Goal: Task Accomplishment & Management: Manage account settings

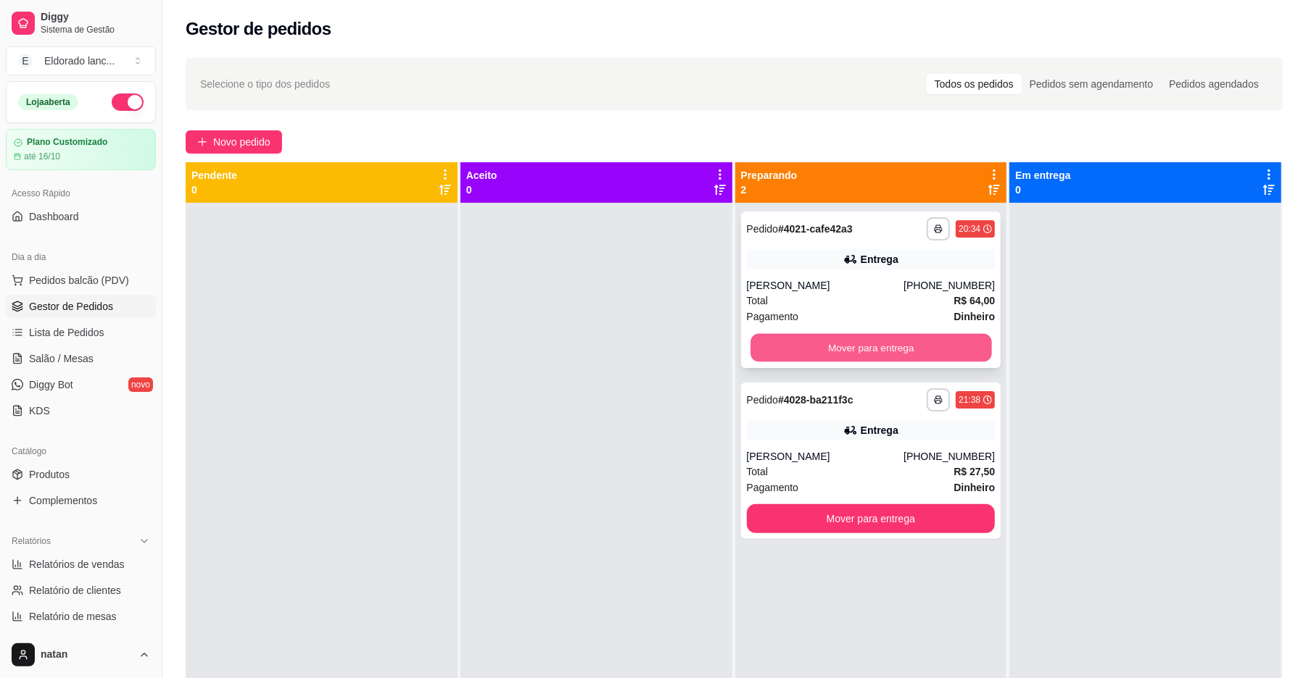
click at [768, 349] on button "Mover para entrega" at bounding box center [870, 348] width 241 height 28
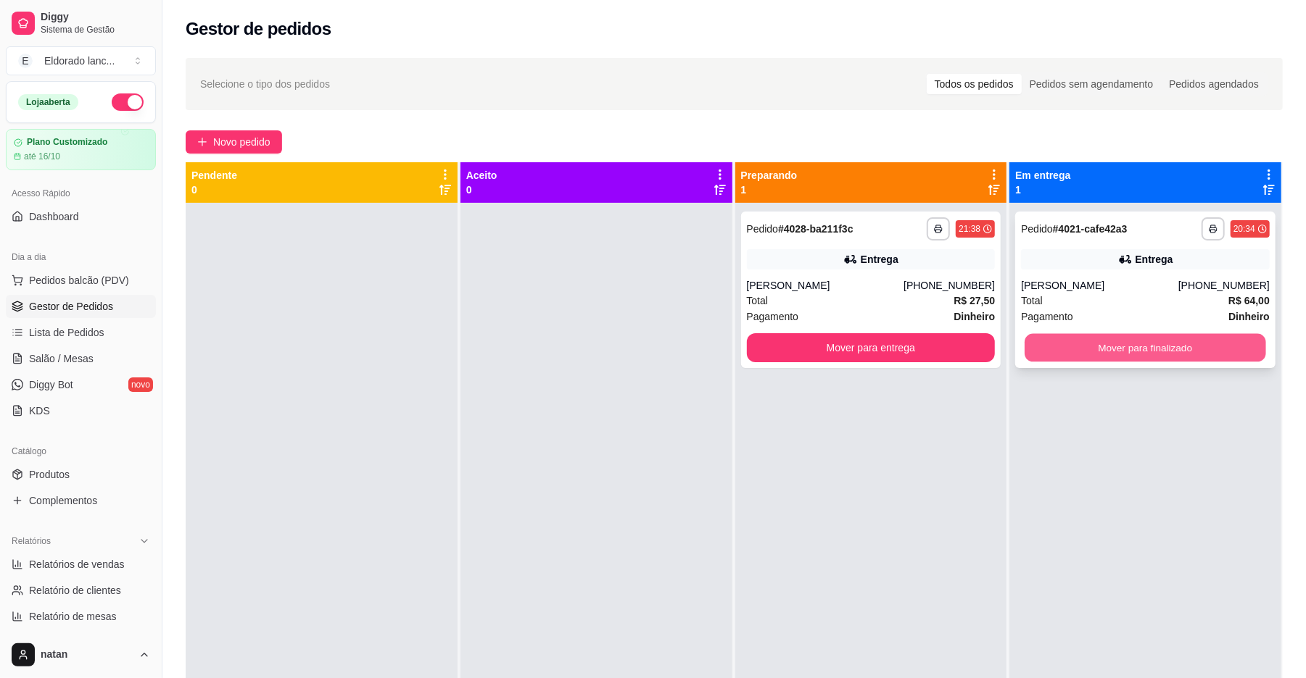
click at [1024, 339] on button "Mover para finalizado" at bounding box center [1144, 348] width 241 height 28
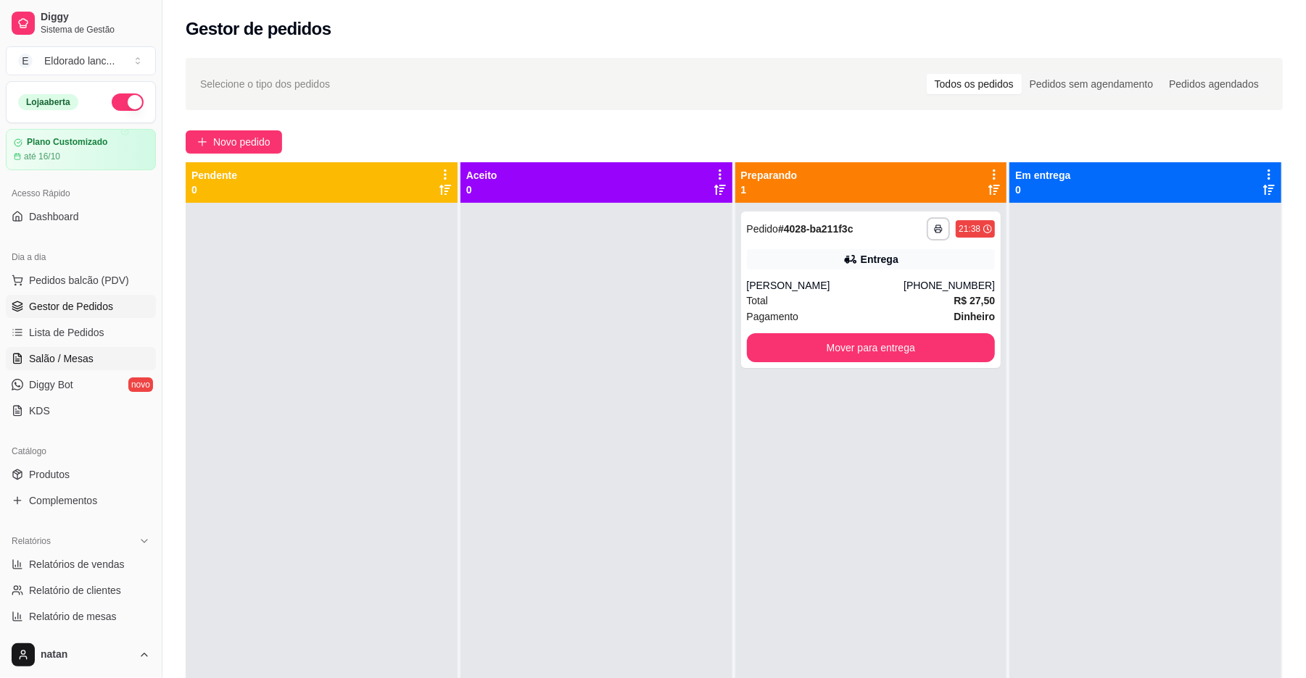
click at [24, 354] on link "Salão / Mesas" at bounding box center [81, 358] width 150 height 23
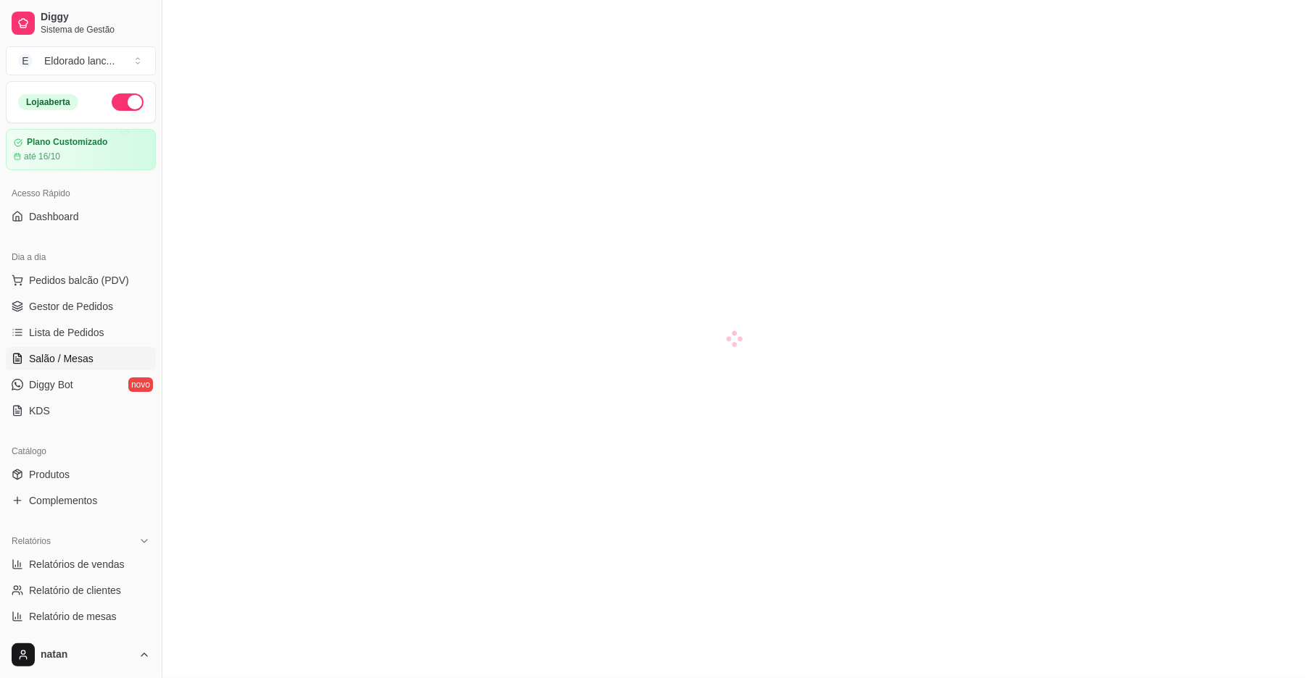
click at [36, 354] on span "Salão / Mesas" at bounding box center [61, 359] width 65 height 14
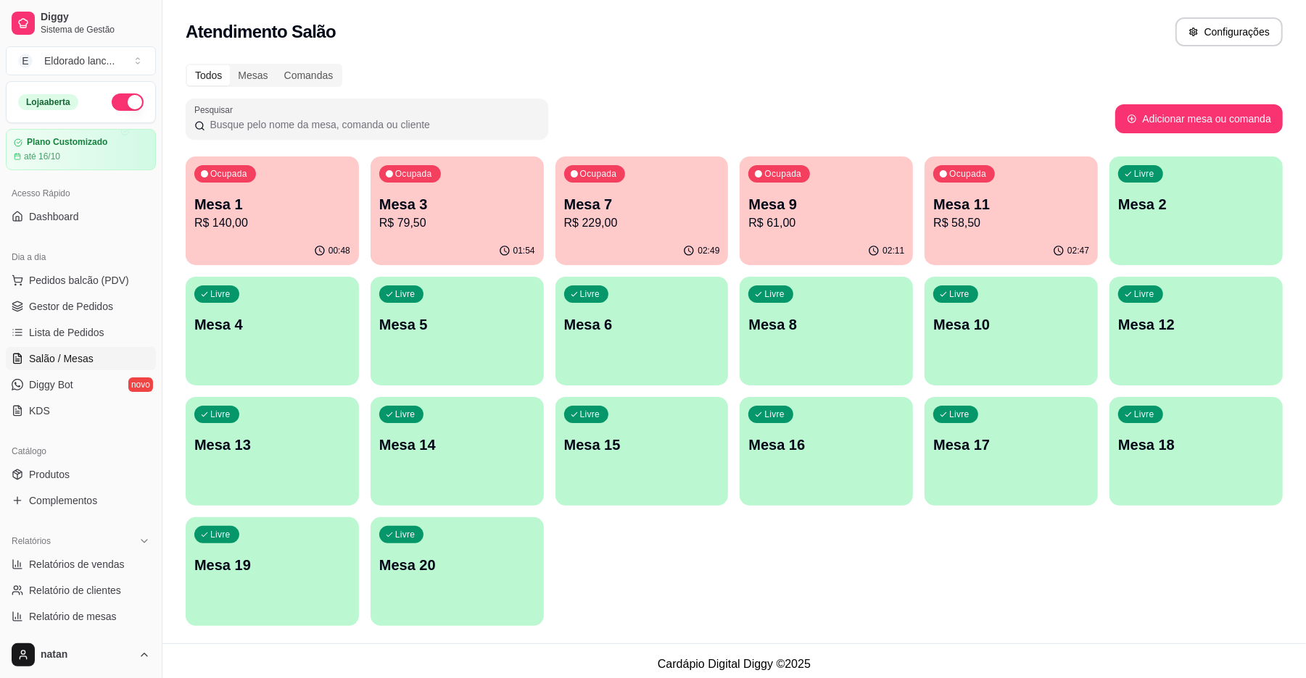
click at [973, 225] on p "R$ 58,50" at bounding box center [1011, 223] width 156 height 17
click at [1000, 232] on div "Ocupada Mesa 11 R$ 58,50" at bounding box center [1010, 197] width 173 height 80
click at [801, 227] on p "R$ 61,00" at bounding box center [826, 223] width 151 height 17
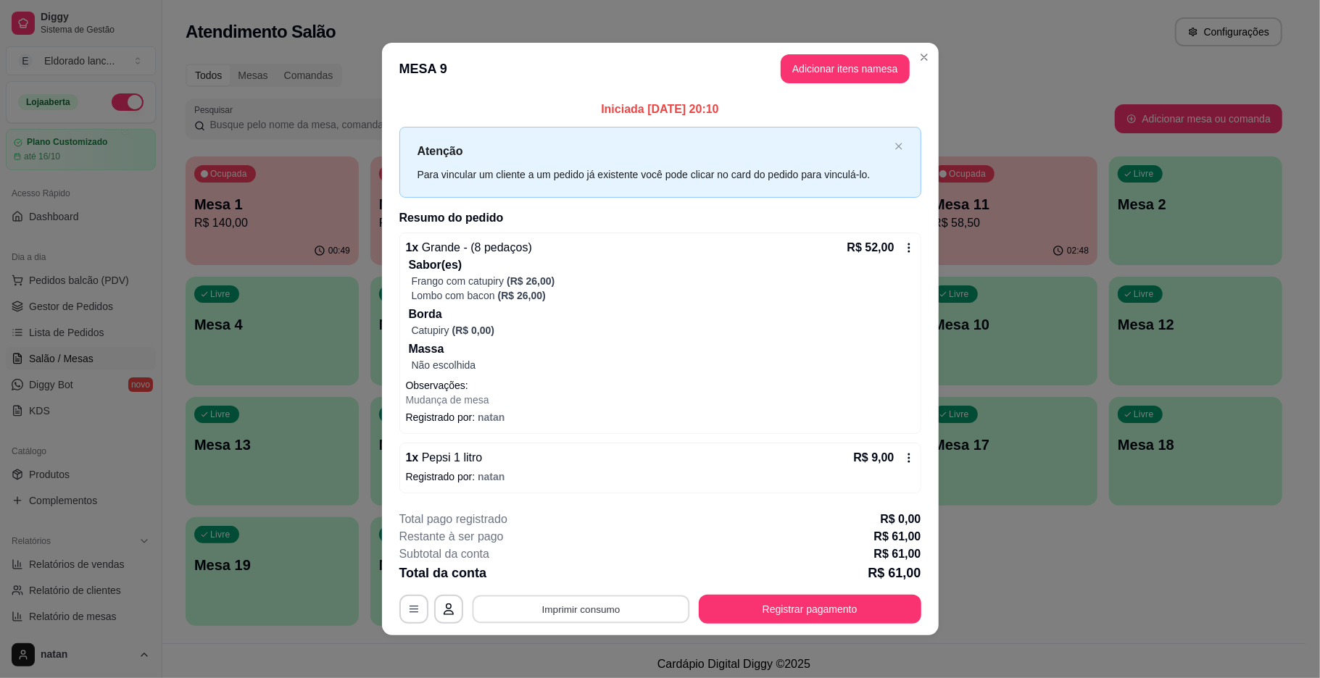
click at [586, 605] on button "Imprimir consumo" at bounding box center [580, 609] width 217 height 28
click at [575, 569] on button "IMPRESSORA" at bounding box center [577, 576] width 101 height 22
click at [728, 615] on button "Registrar pagamento" at bounding box center [810, 609] width 216 height 28
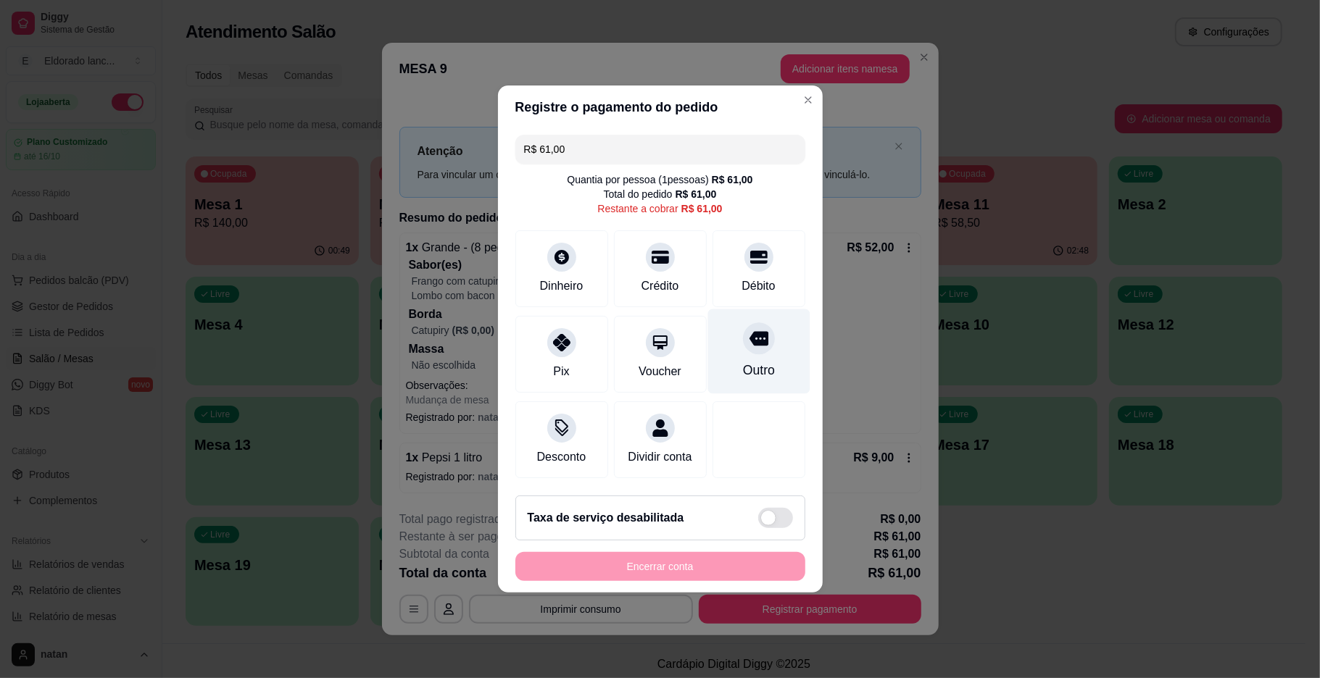
click at [743, 342] on div at bounding box center [759, 339] width 32 height 32
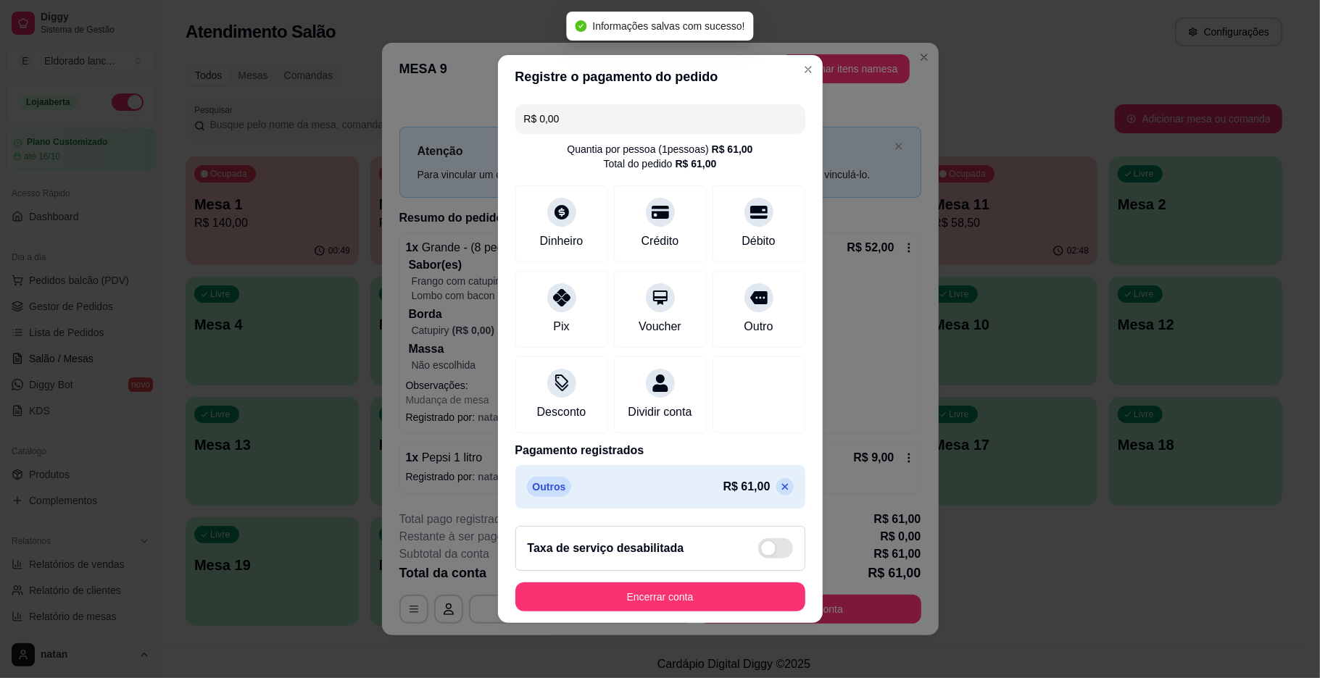
type input "R$ 0,00"
click at [716, 601] on button "Encerrar conta" at bounding box center [660, 598] width 281 height 28
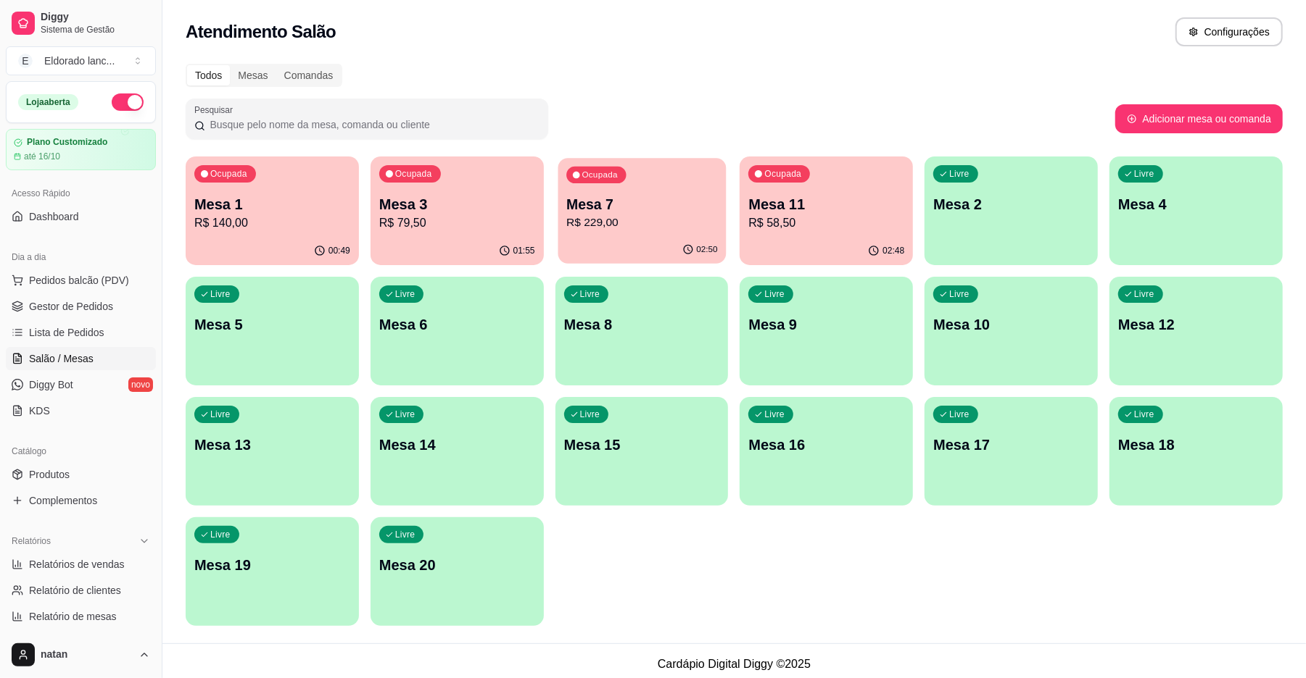
click at [647, 220] on p "R$ 229,00" at bounding box center [641, 223] width 151 height 17
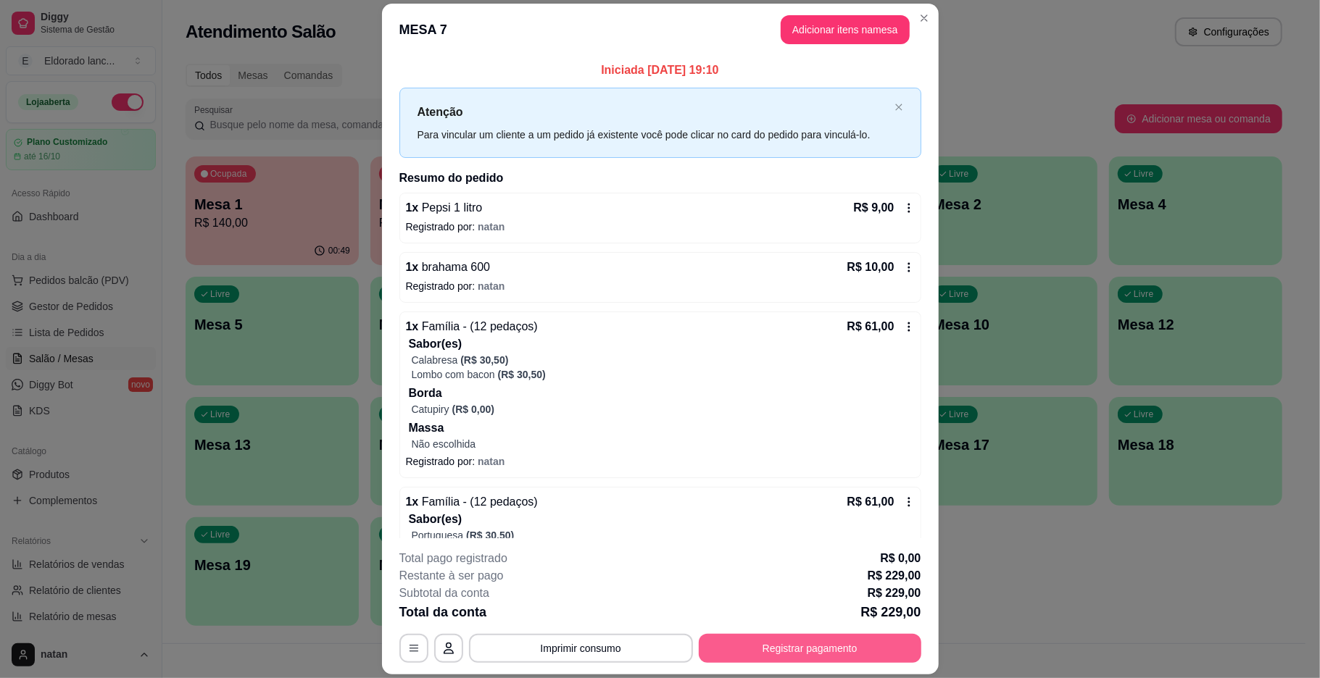
click at [768, 653] on button "Registrar pagamento" at bounding box center [810, 648] width 223 height 29
click at [735, 642] on button "Registrar pagamento" at bounding box center [810, 649] width 216 height 28
click at [671, 634] on button "Imprimir consumo" at bounding box center [581, 648] width 224 height 29
click at [615, 639] on button "Imprimir consumo" at bounding box center [580, 649] width 217 height 28
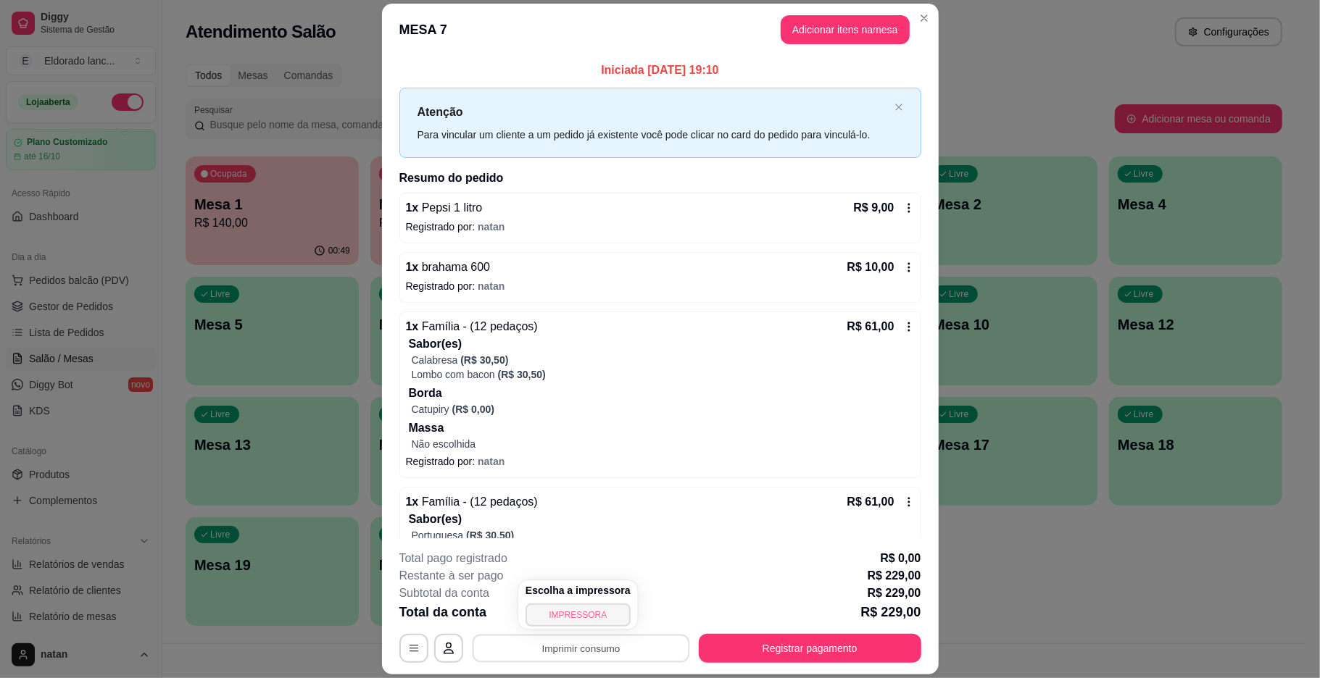
click at [587, 615] on button "IMPRESSORA" at bounding box center [578, 615] width 105 height 23
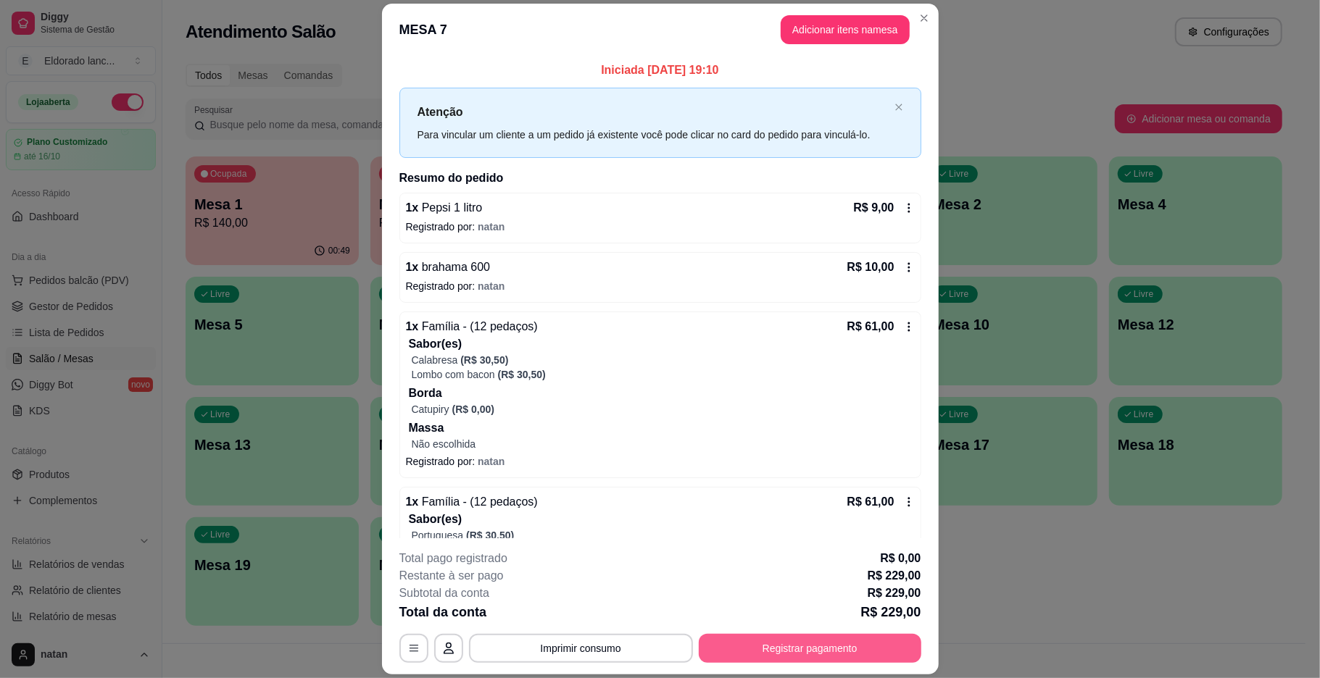
click at [720, 639] on button "Registrar pagamento" at bounding box center [810, 648] width 223 height 29
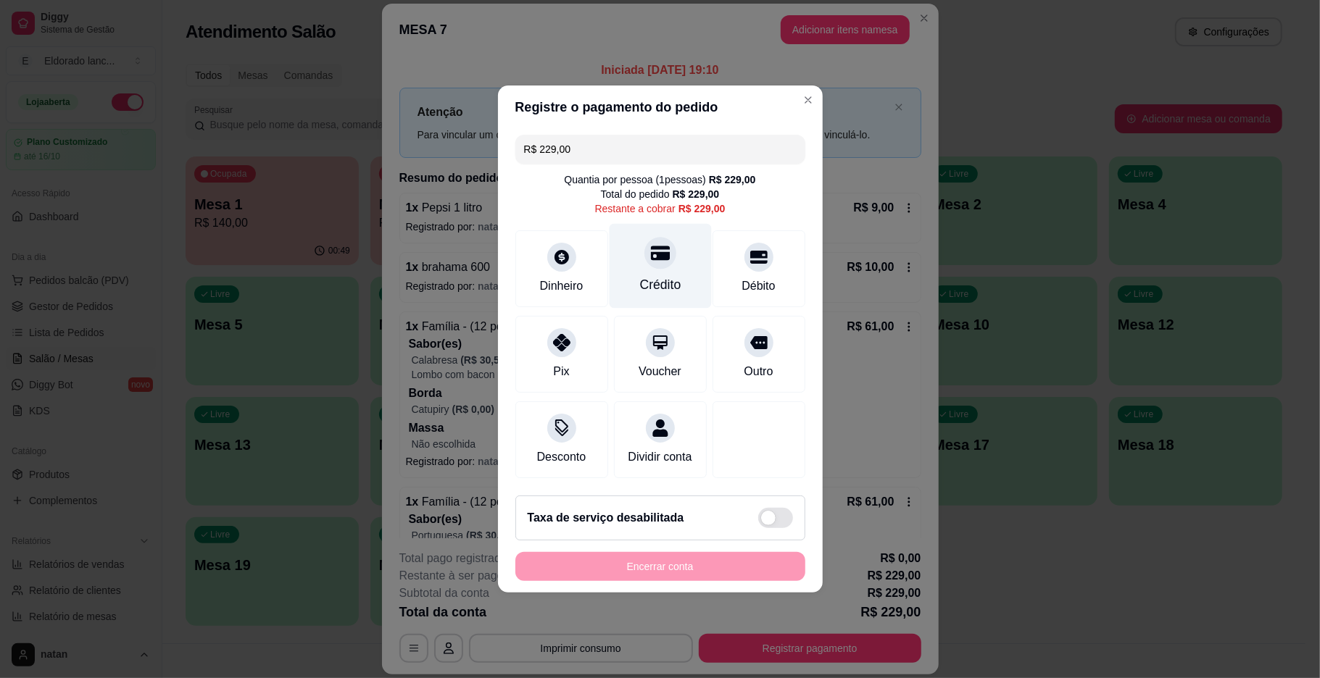
click at [660, 275] on div "Crédito" at bounding box center [659, 284] width 41 height 19
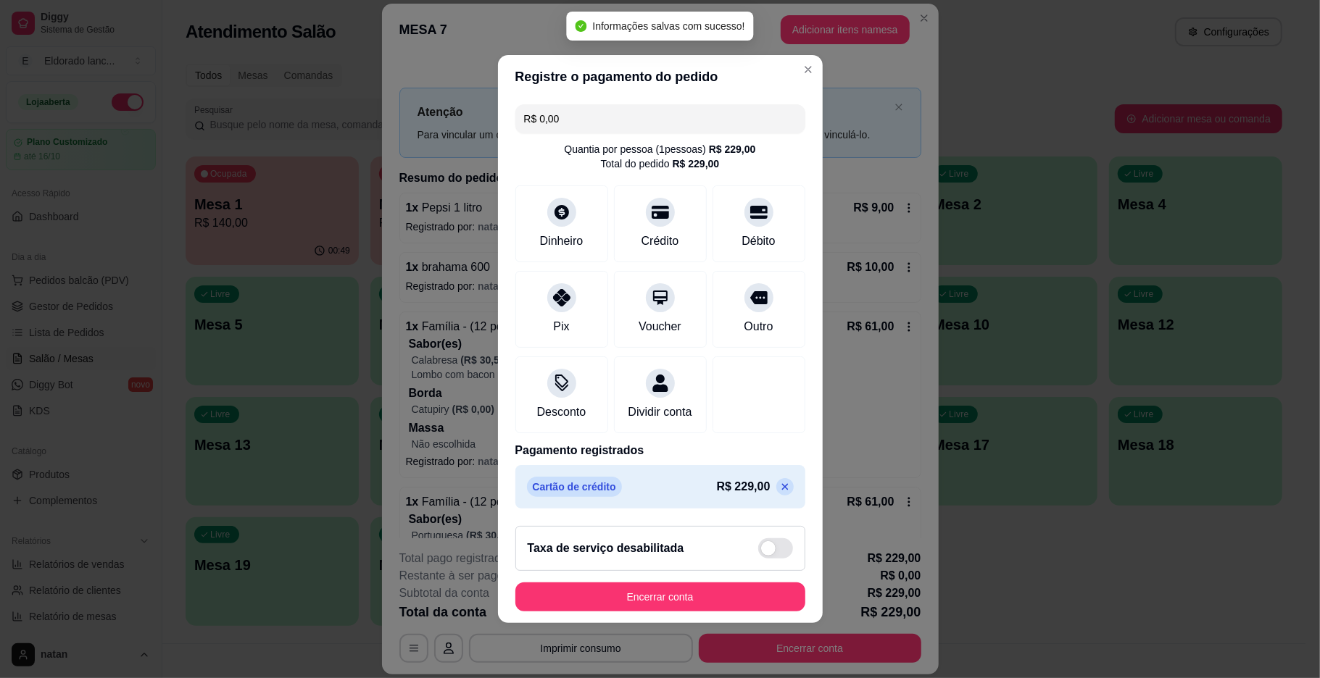
type input "R$ 0,00"
click at [697, 609] on button "Encerrar conta" at bounding box center [660, 598] width 281 height 28
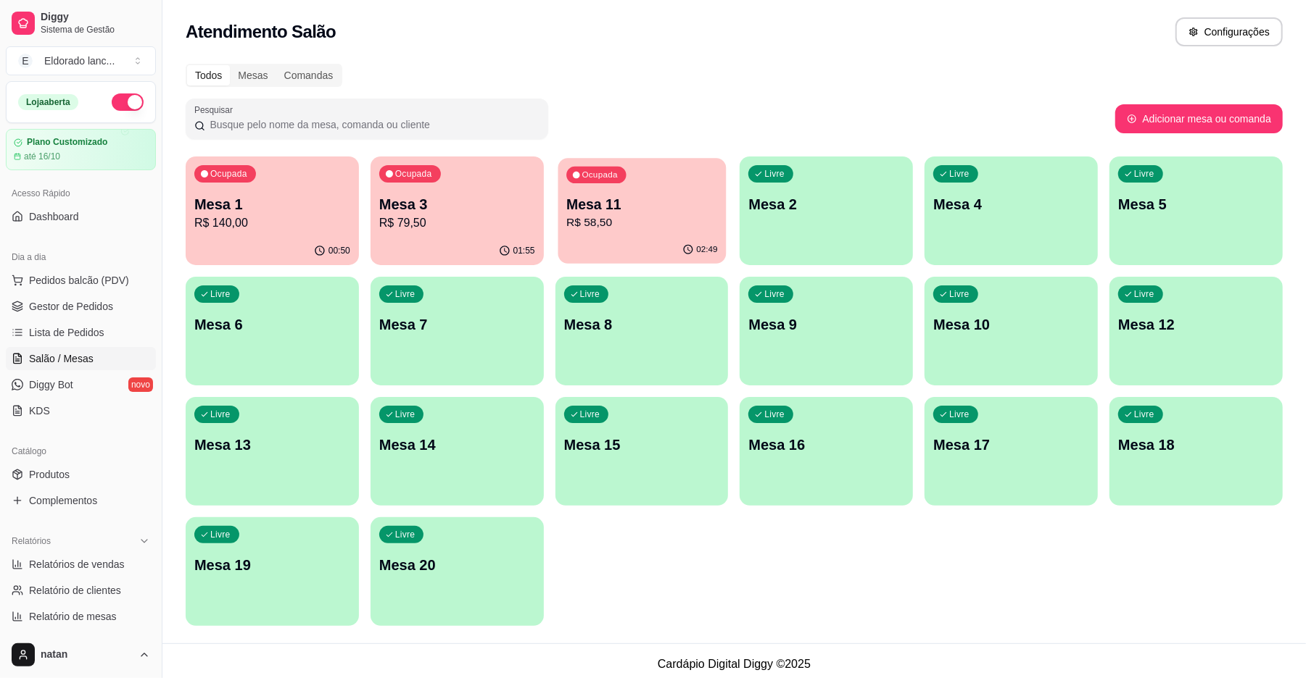
click at [624, 226] on p "R$ 58,50" at bounding box center [641, 223] width 151 height 17
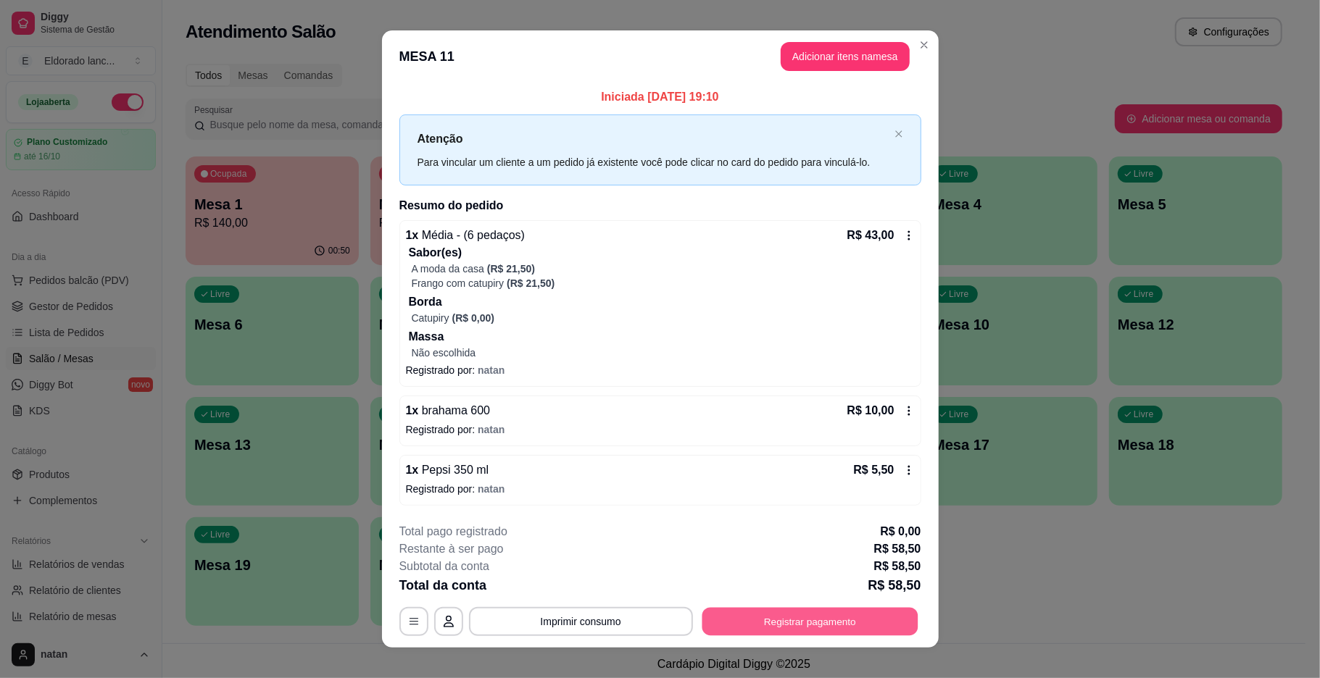
click at [760, 620] on button "Registrar pagamento" at bounding box center [810, 621] width 216 height 28
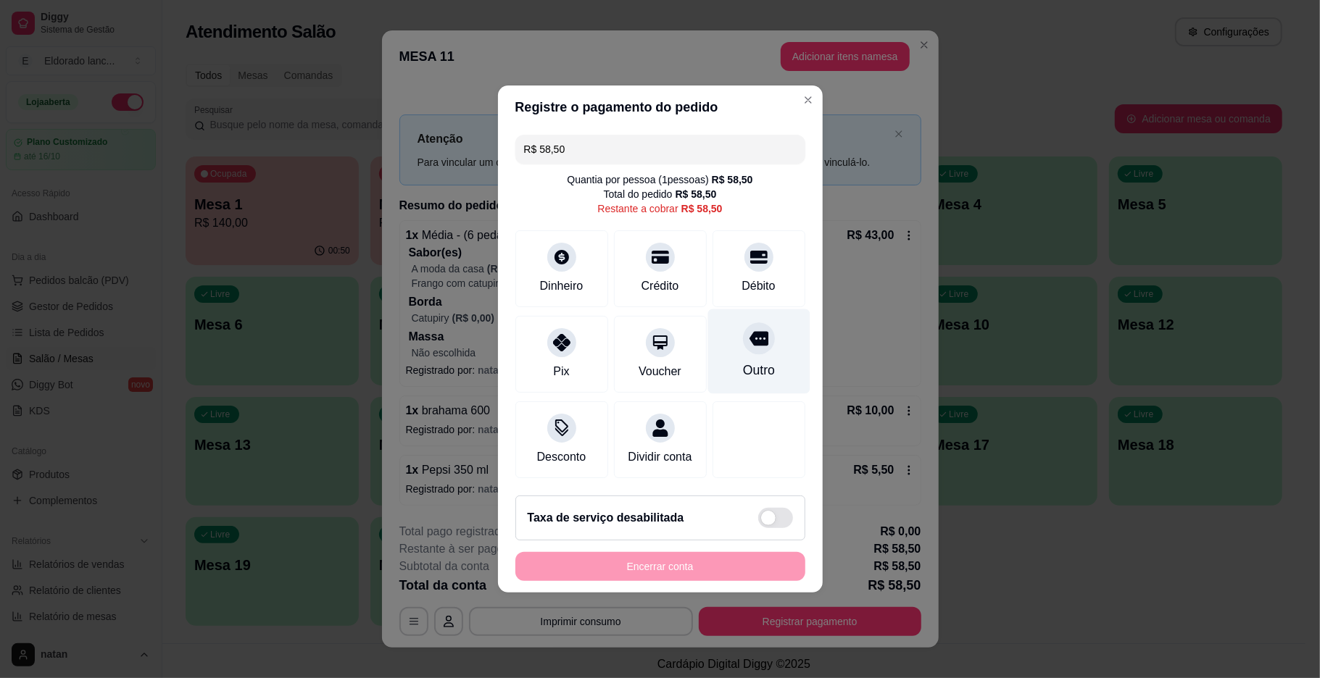
click at [771, 328] on div "Outro" at bounding box center [758, 352] width 102 height 85
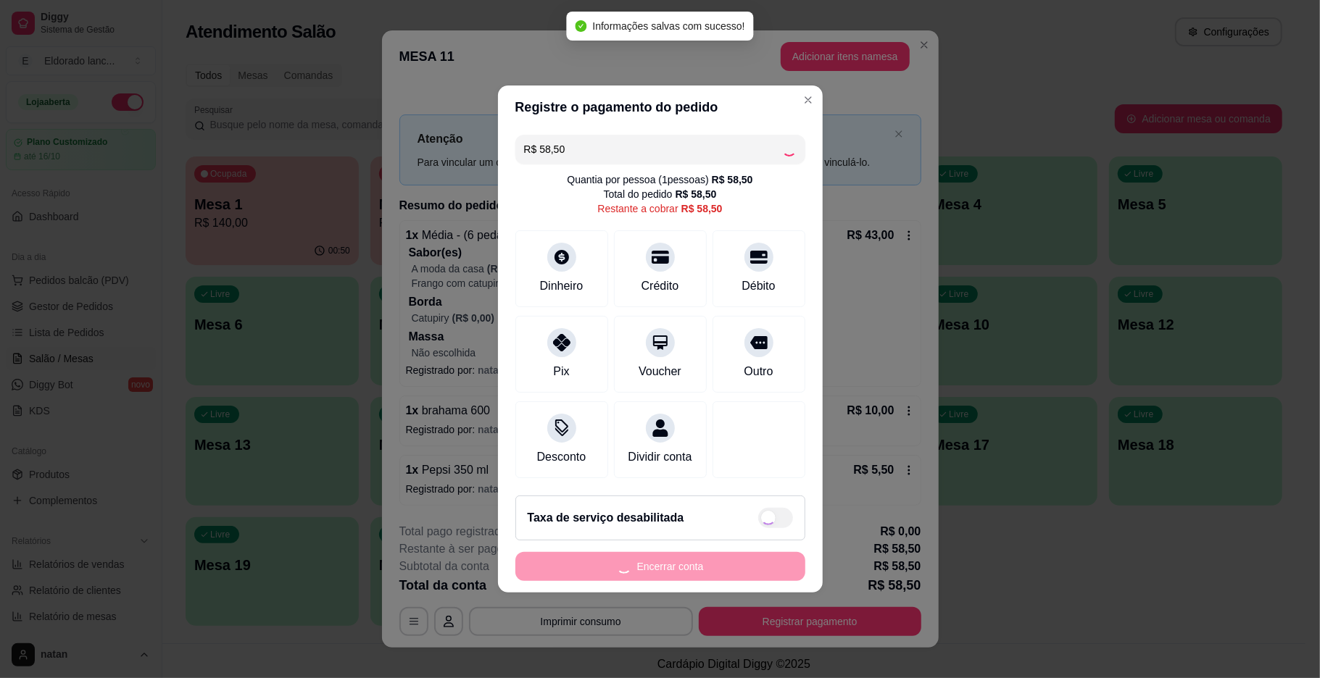
type input "R$ 0,00"
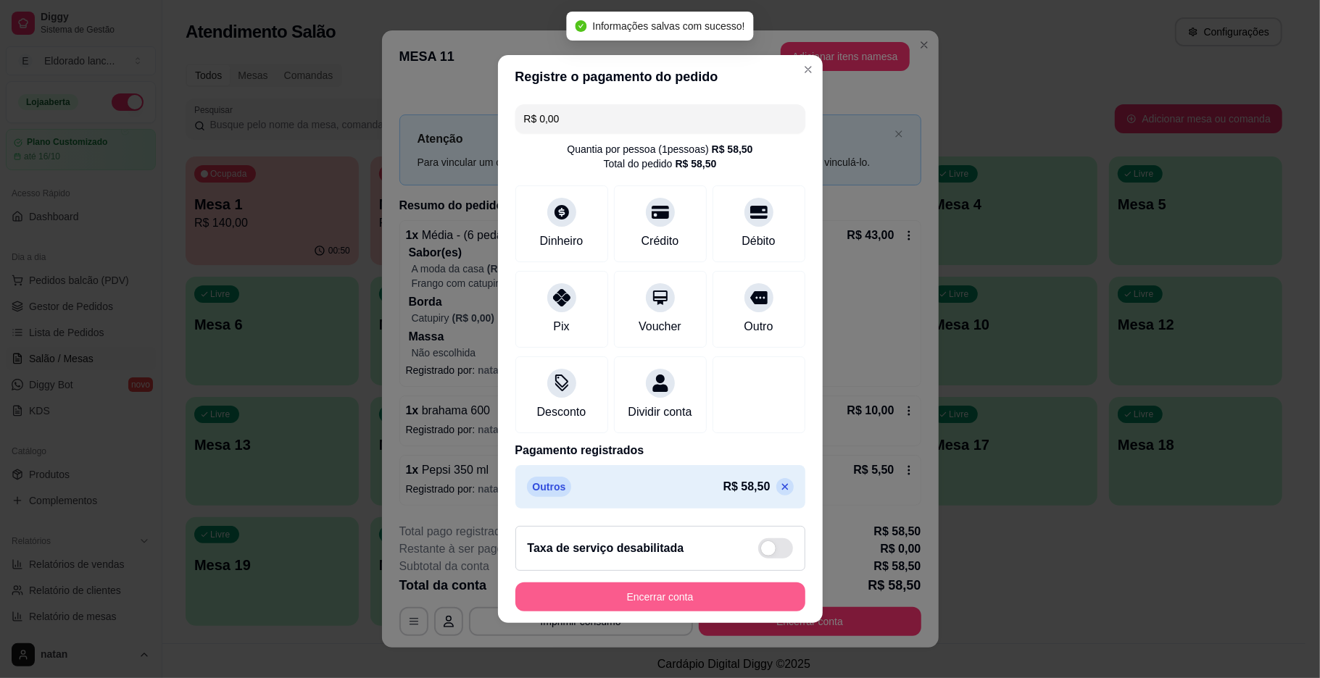
click at [729, 604] on button "Encerrar conta" at bounding box center [660, 597] width 290 height 29
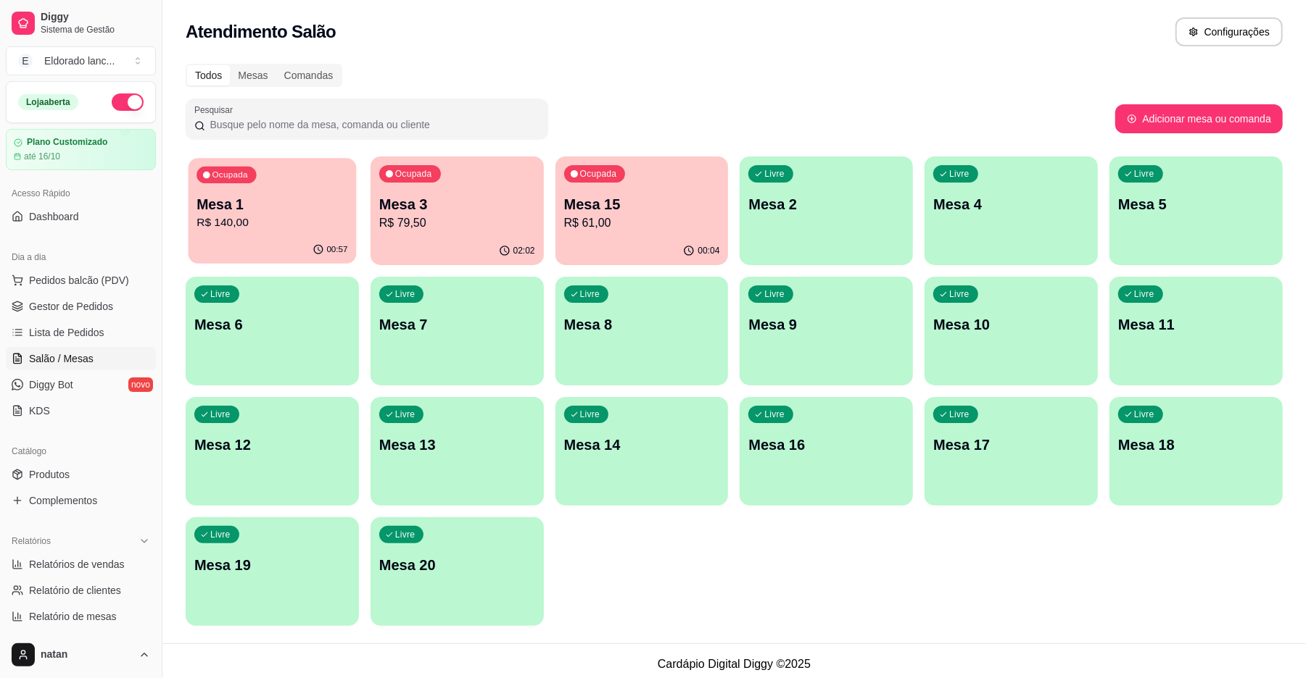
click at [288, 202] on p "Mesa 1" at bounding box center [271, 205] width 151 height 20
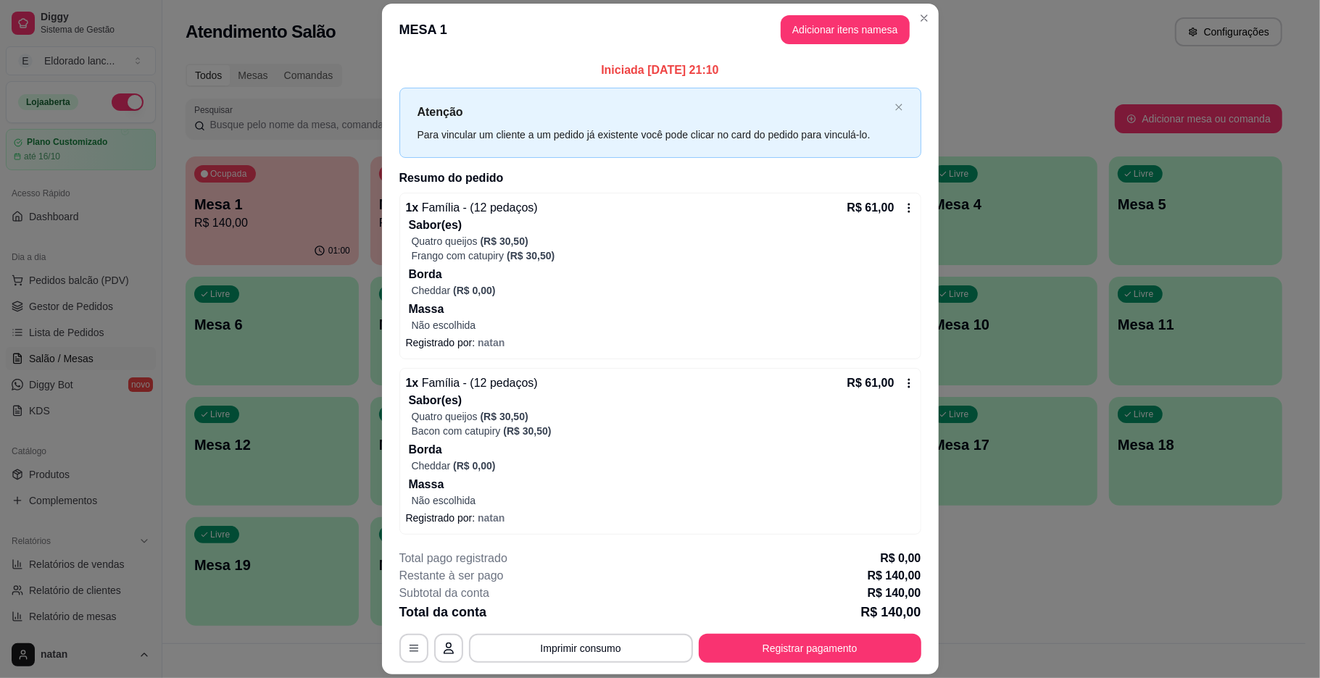
scroll to position [62, 0]
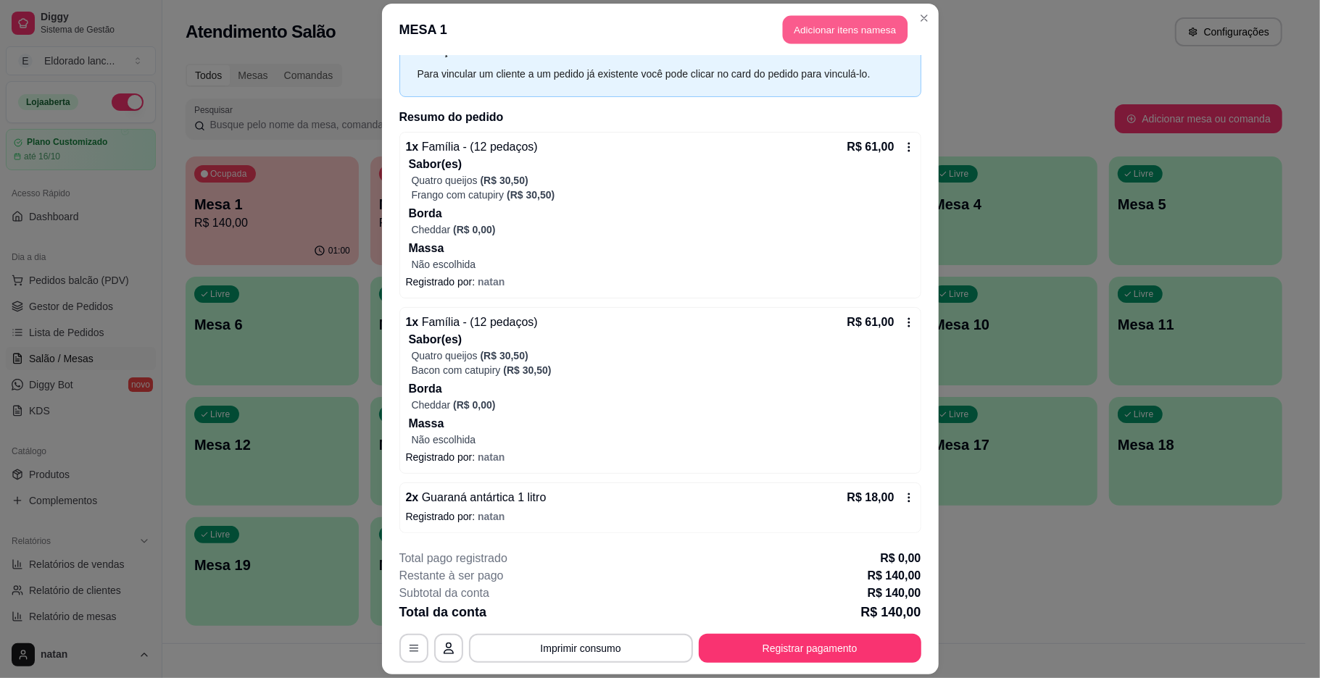
click at [808, 32] on button "Adicionar itens na mesa" at bounding box center [845, 29] width 125 height 28
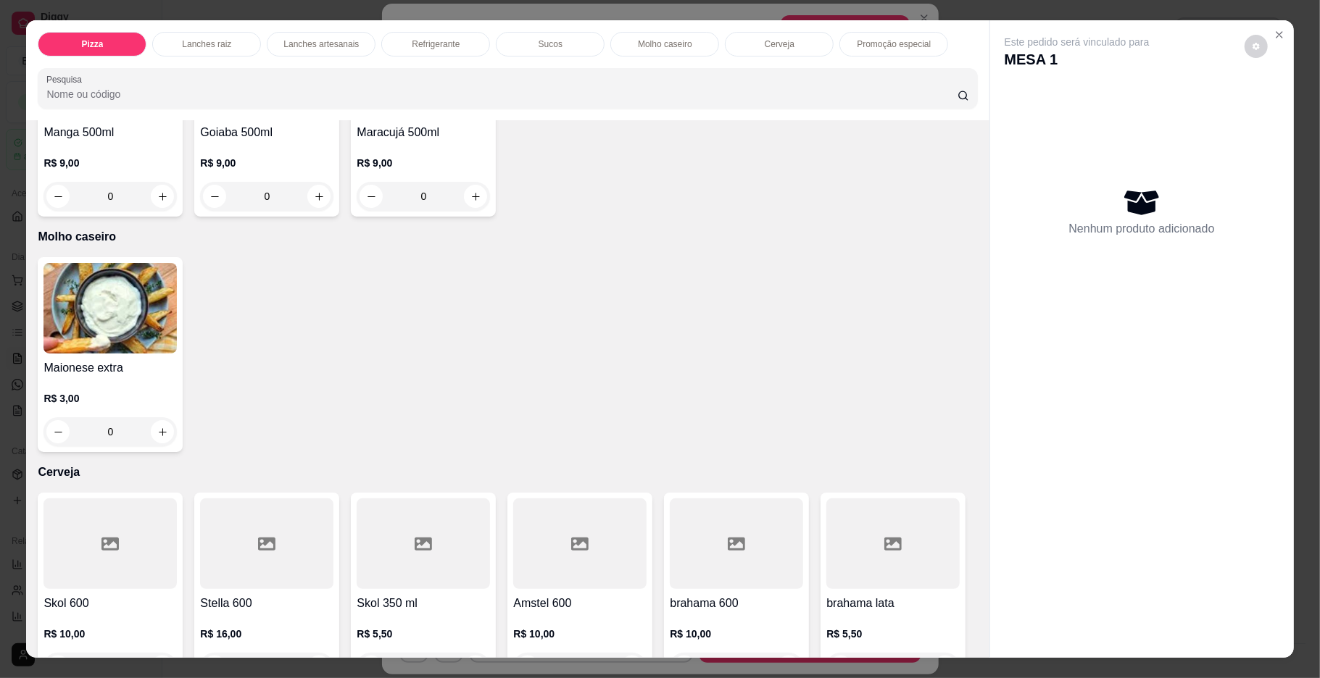
scroll to position [2250, 0]
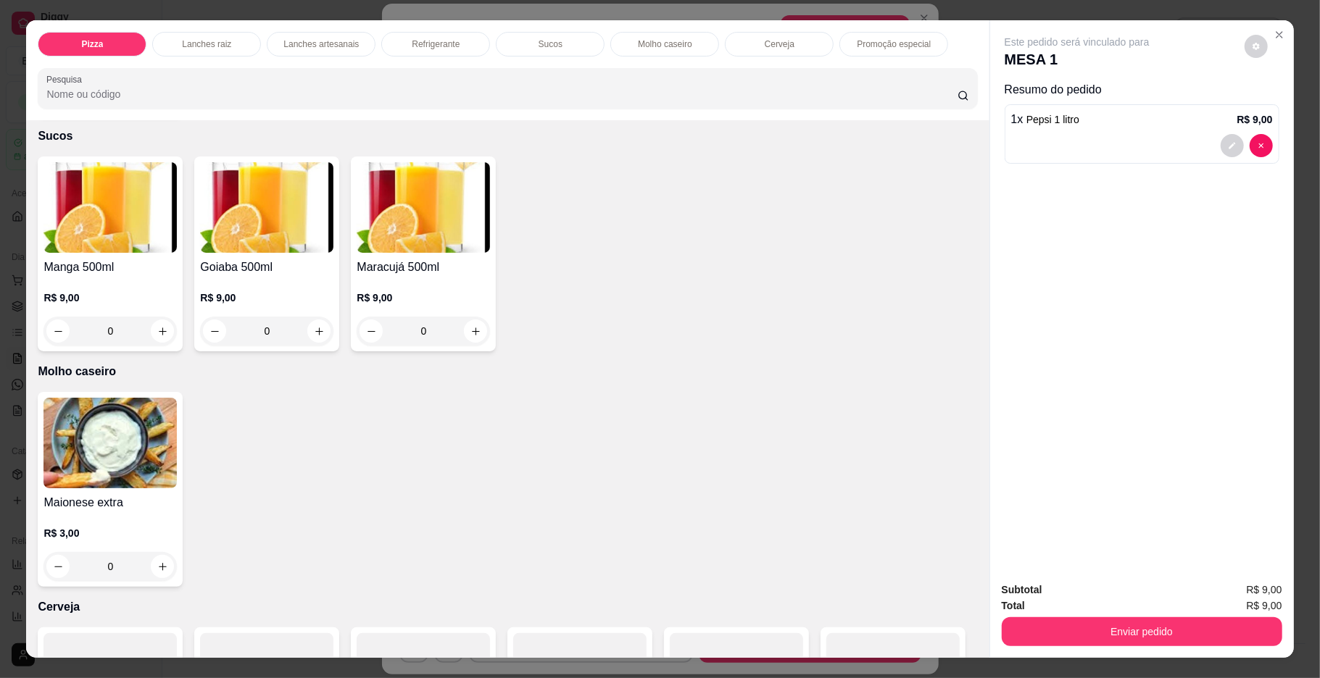
type input "2"
click at [1005, 636] on button "Enviar pedido" at bounding box center [1141, 632] width 272 height 28
click at [1261, 584] on button "Enviar pedido" at bounding box center [1243, 597] width 82 height 28
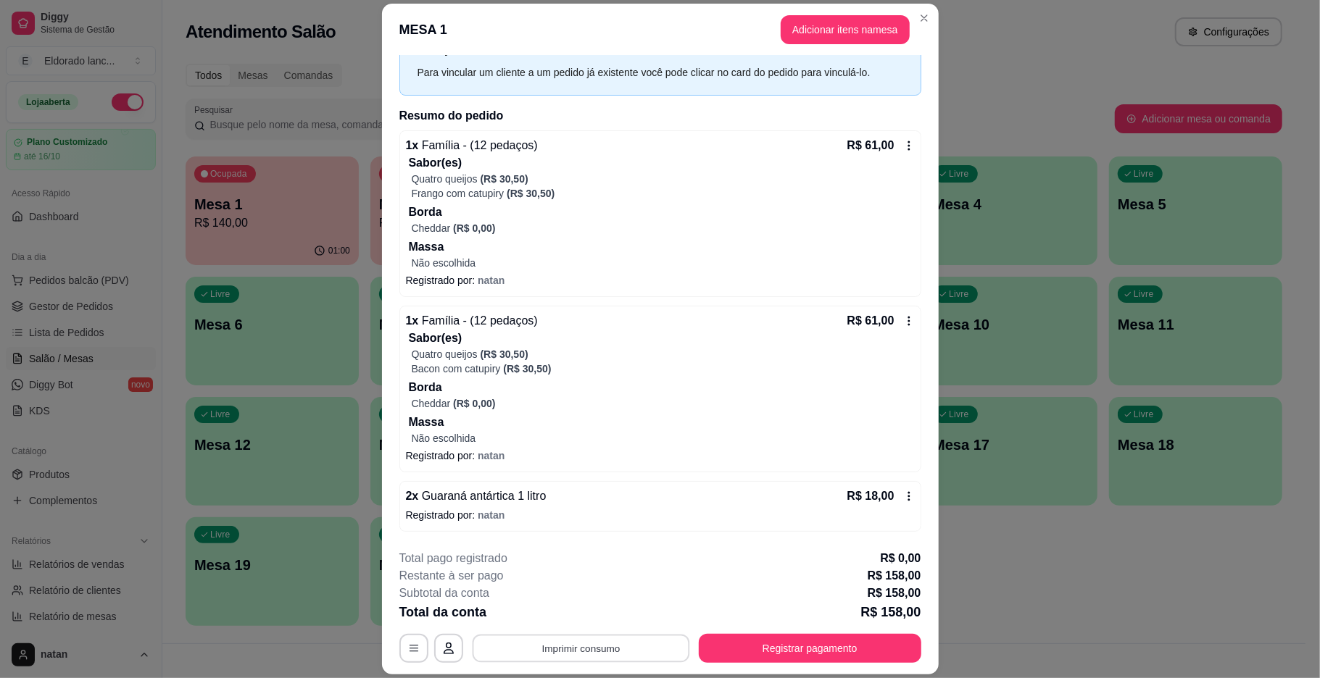
click at [587, 645] on button "Imprimir consumo" at bounding box center [580, 649] width 217 height 28
click at [581, 613] on button "IMPRESSORA" at bounding box center [577, 615] width 101 height 22
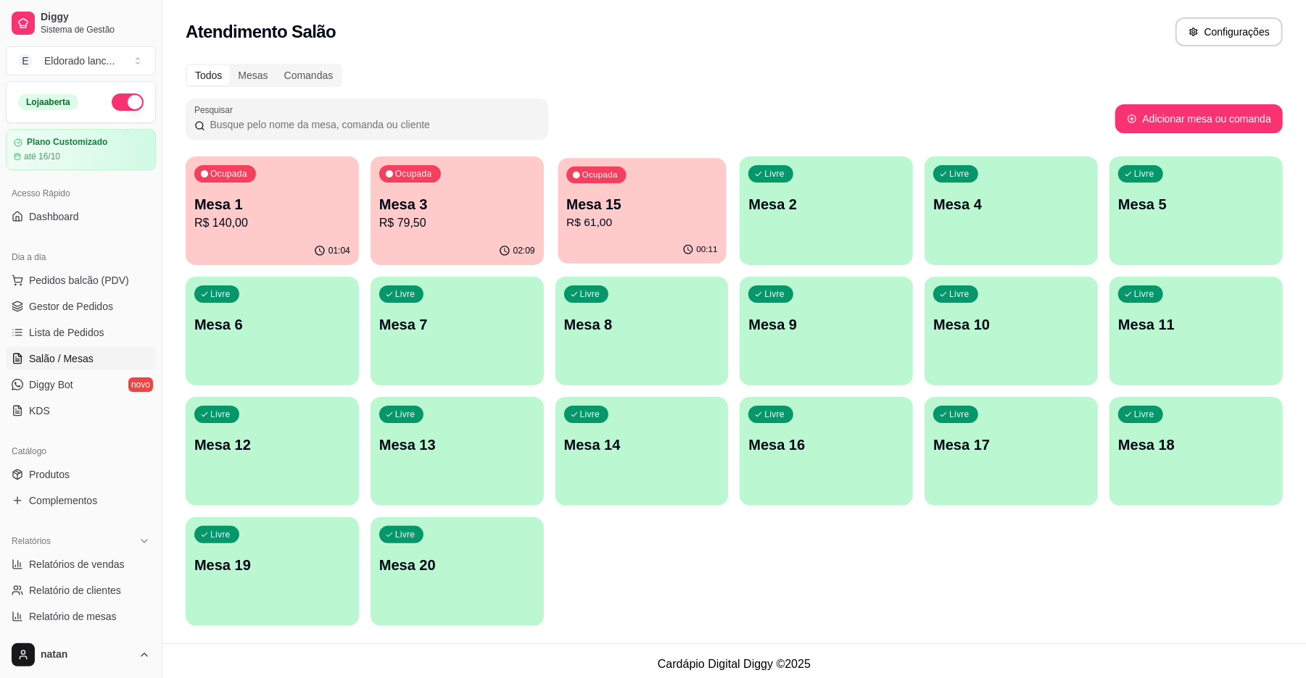
click at [653, 212] on p "Mesa 15" at bounding box center [641, 205] width 151 height 20
click at [644, 204] on p "Mesa 15" at bounding box center [641, 205] width 151 height 20
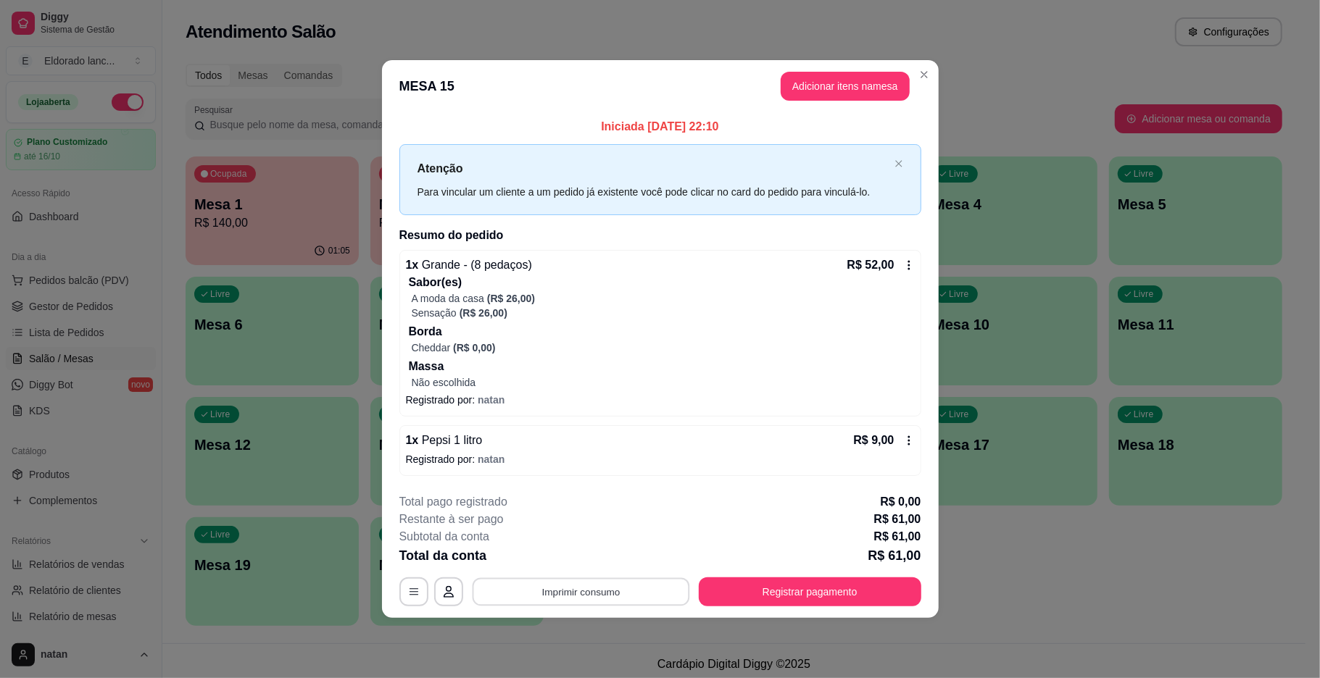
click at [673, 596] on button "Imprimir consumo" at bounding box center [580, 592] width 217 height 28
click at [580, 549] on button "IMPRESSORA" at bounding box center [584, 559] width 101 height 22
click at [804, 589] on button "Registrar pagamento" at bounding box center [810, 592] width 223 height 29
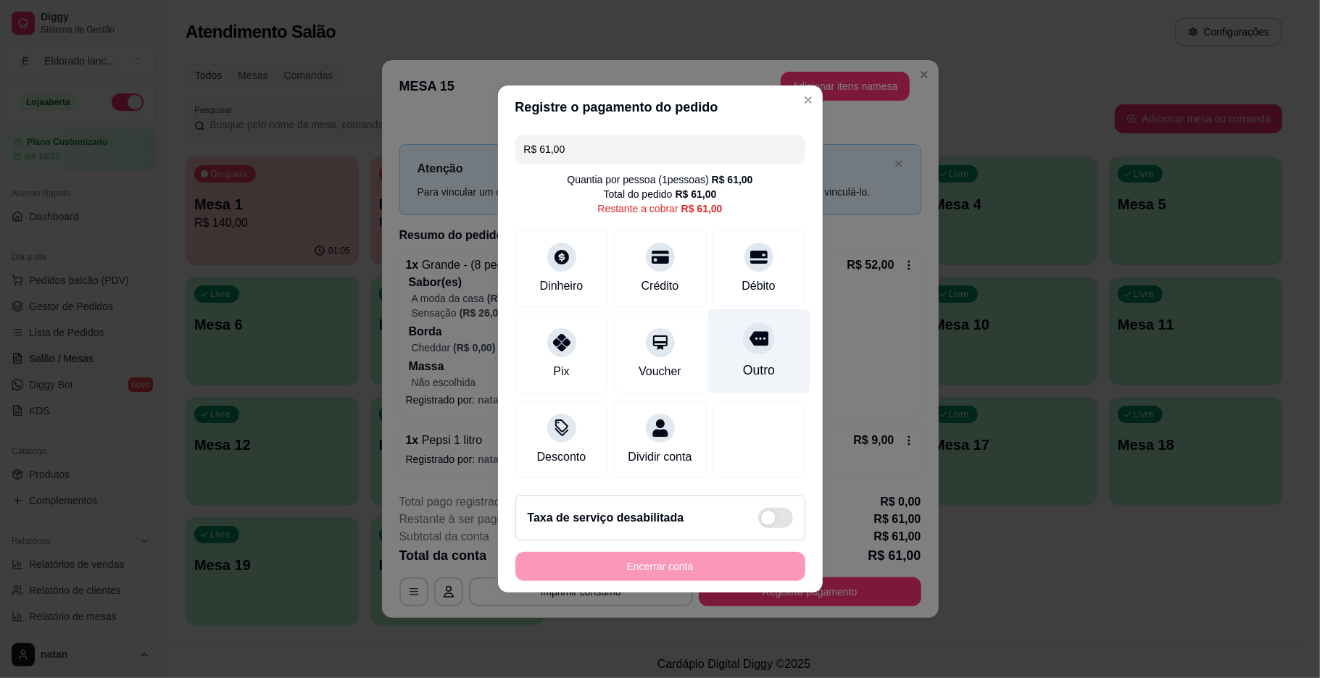
click at [746, 346] on div "Outro" at bounding box center [758, 352] width 102 height 85
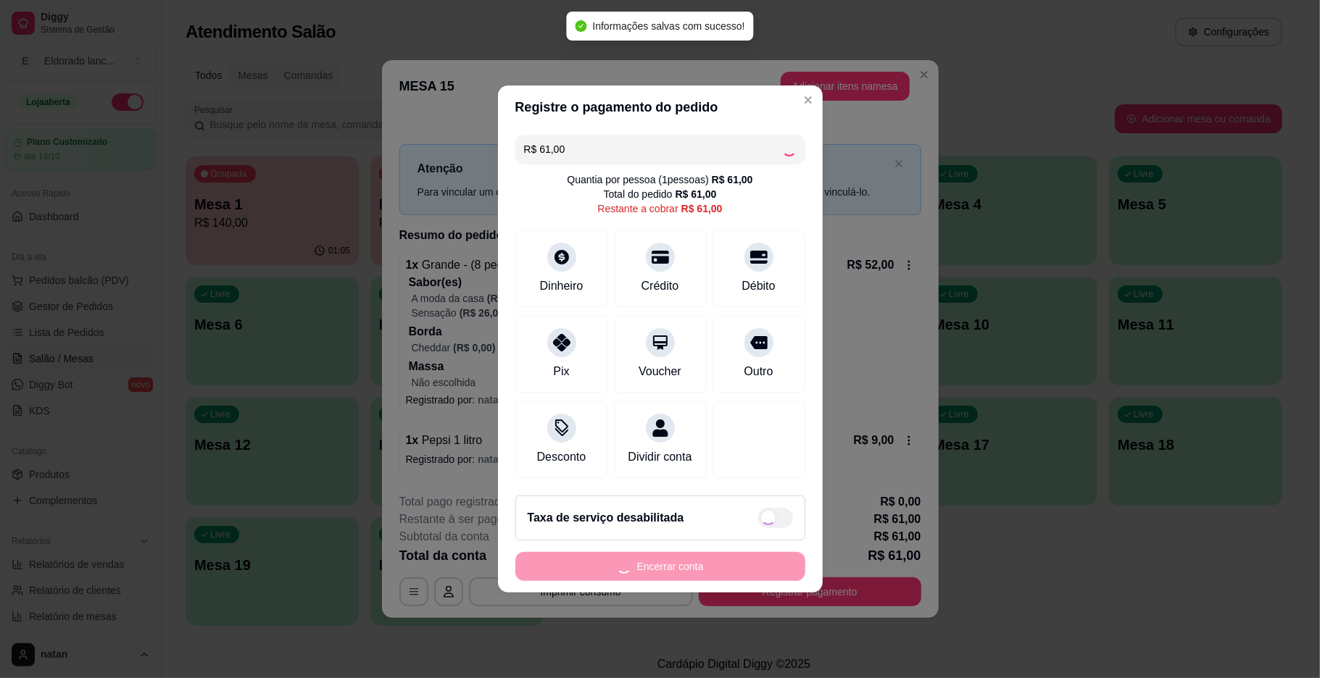
type input "R$ 0,00"
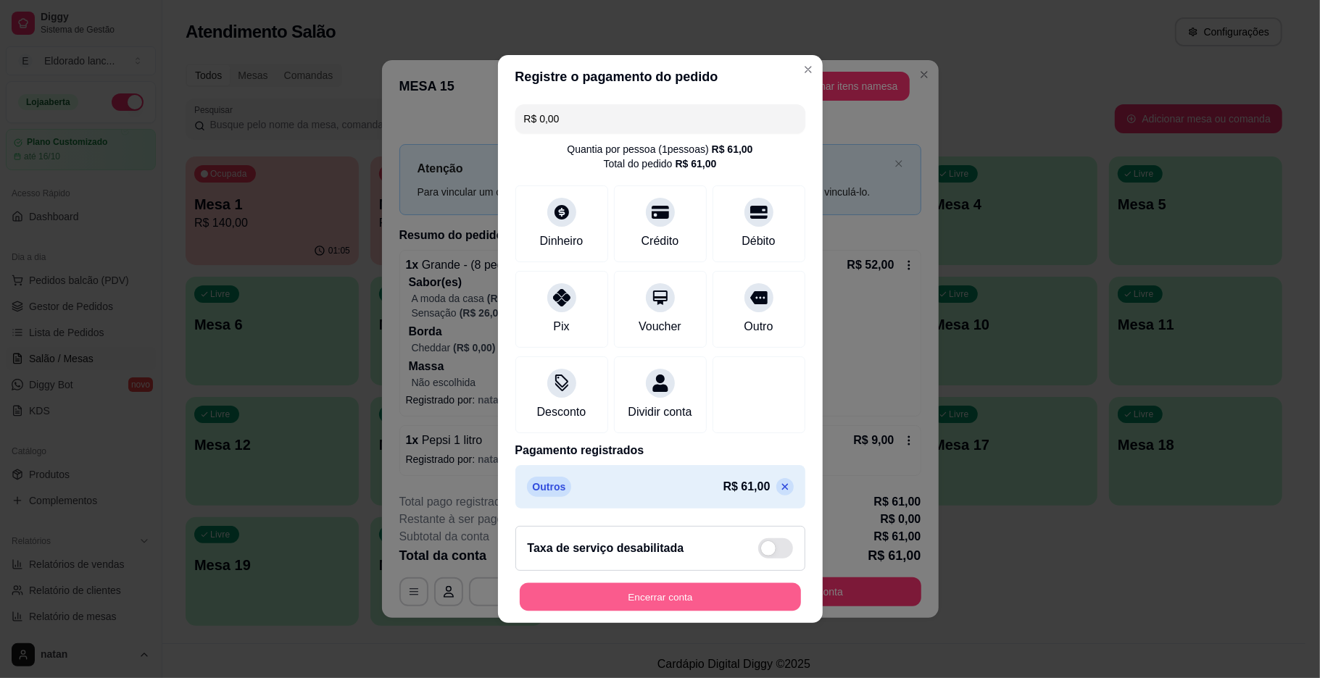
click at [717, 612] on button "Encerrar conta" at bounding box center [660, 598] width 281 height 28
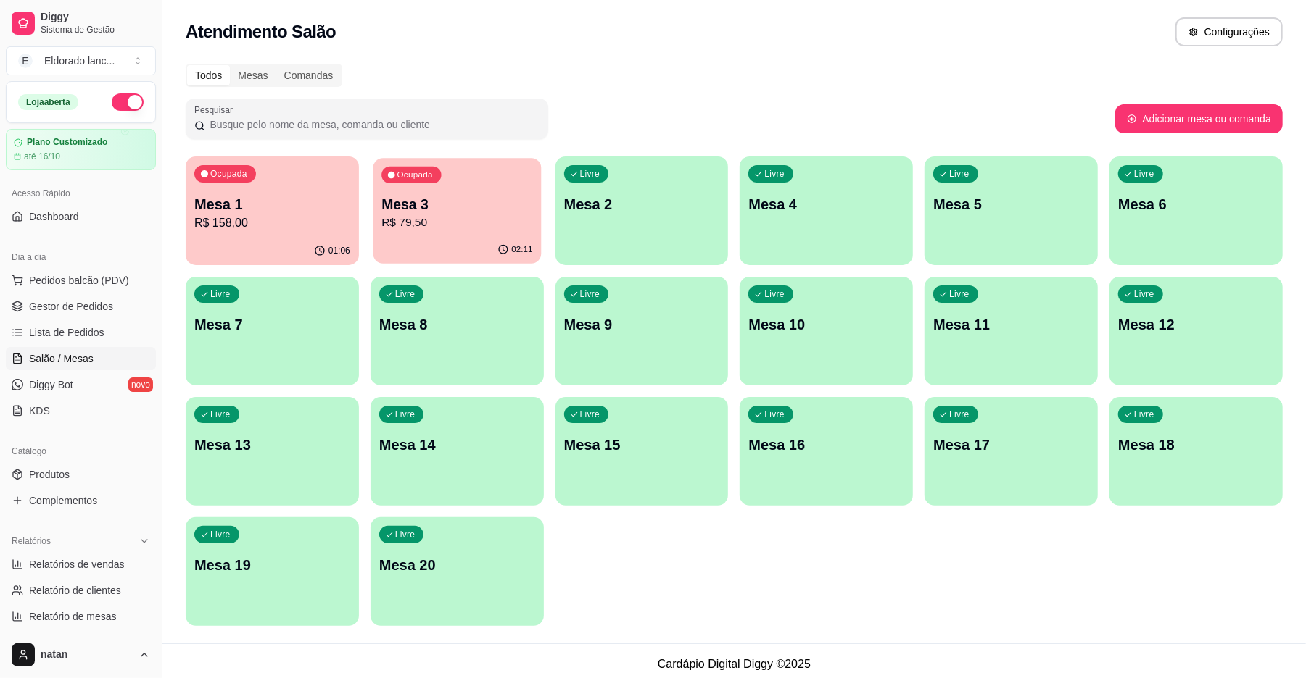
click at [427, 215] on p "R$ 79,50" at bounding box center [456, 223] width 151 height 17
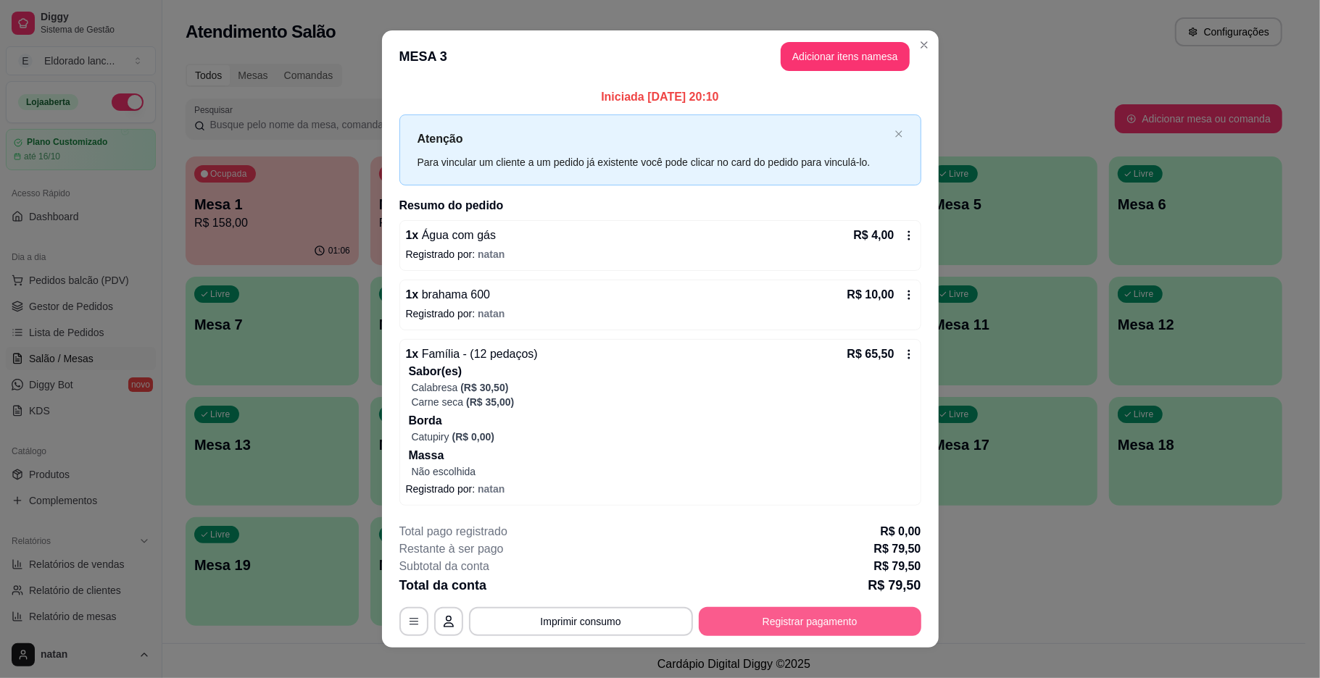
click at [769, 620] on button "Registrar pagamento" at bounding box center [810, 621] width 223 height 29
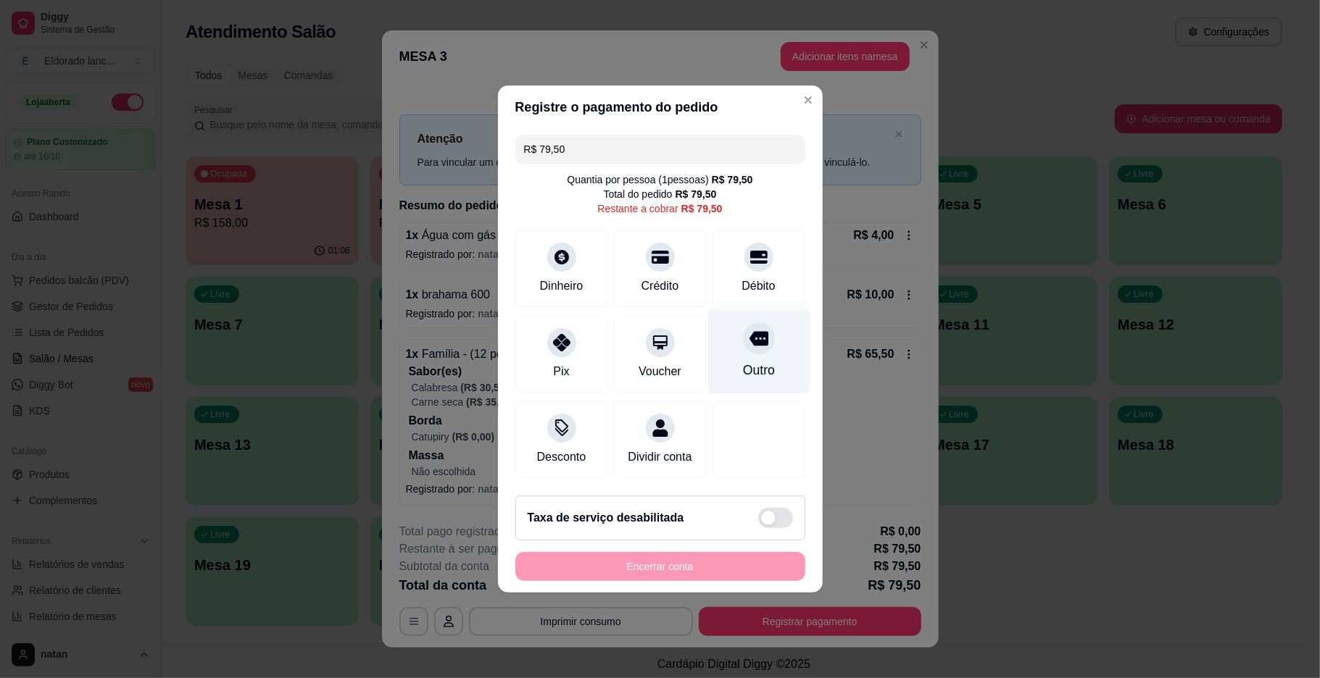
click at [746, 361] on div "Outro" at bounding box center [758, 370] width 32 height 19
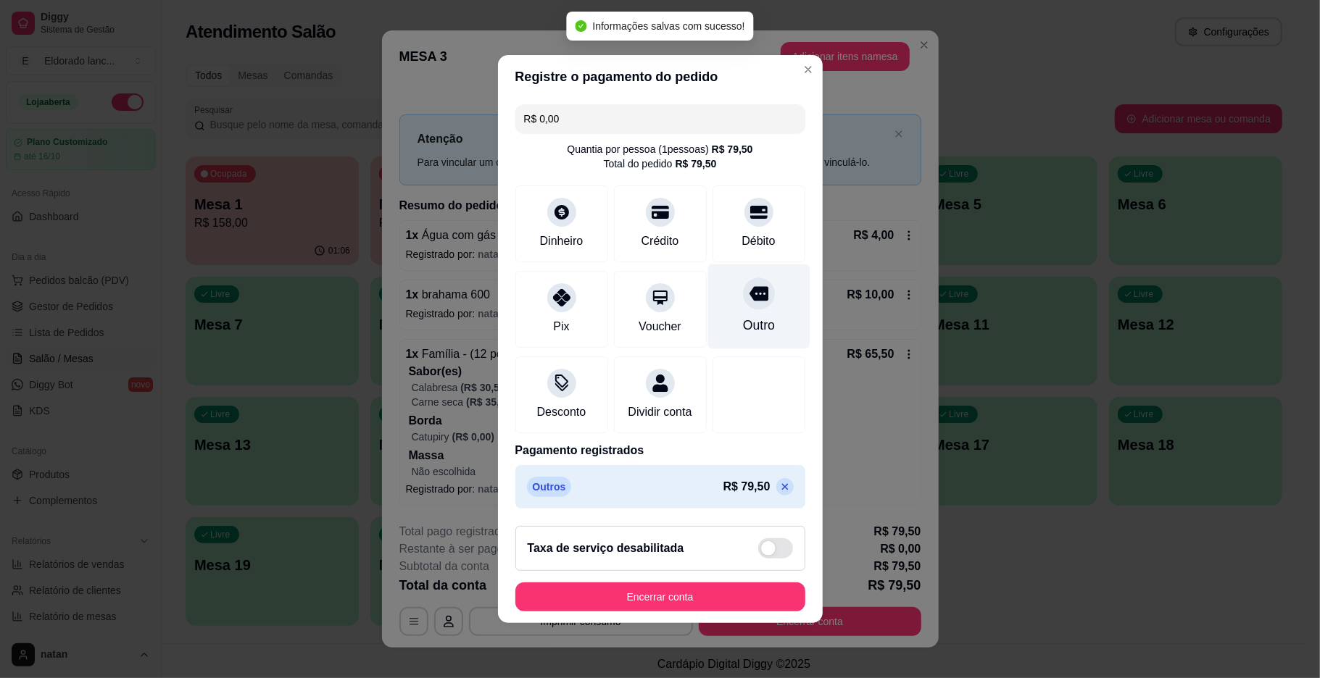
type input "R$ 0,00"
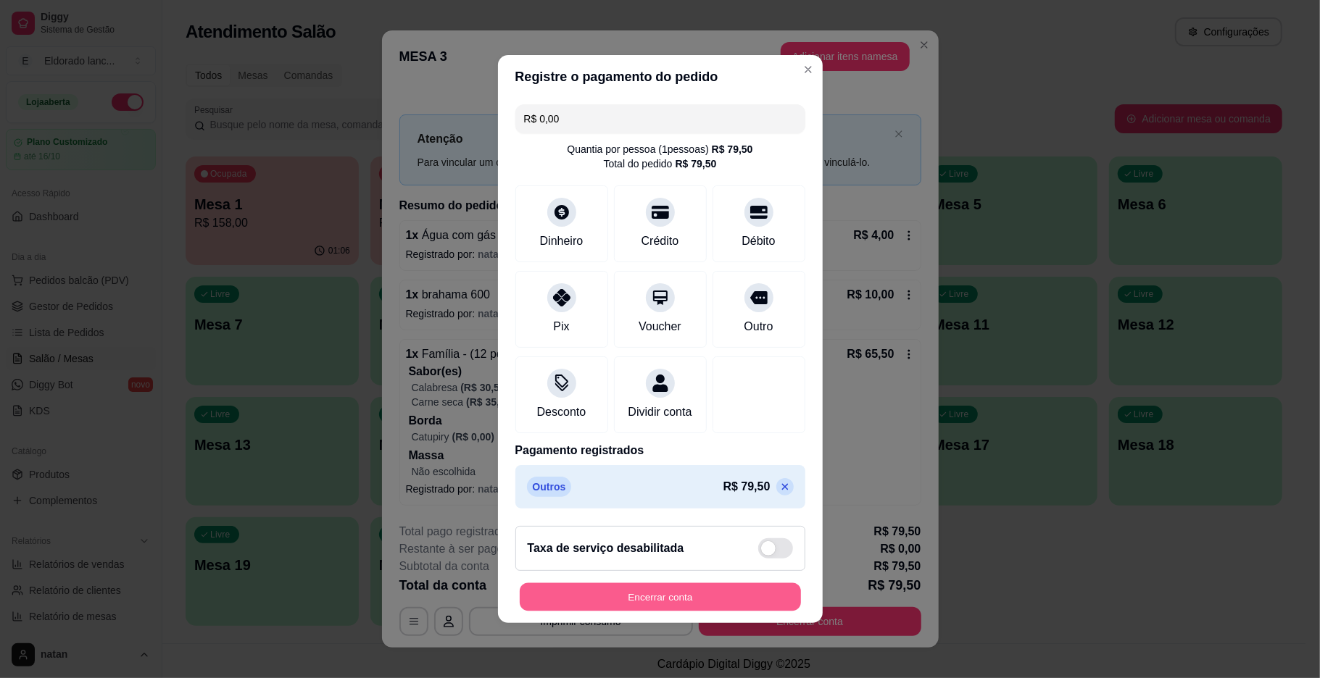
click at [729, 605] on button "Encerrar conta" at bounding box center [660, 598] width 281 height 28
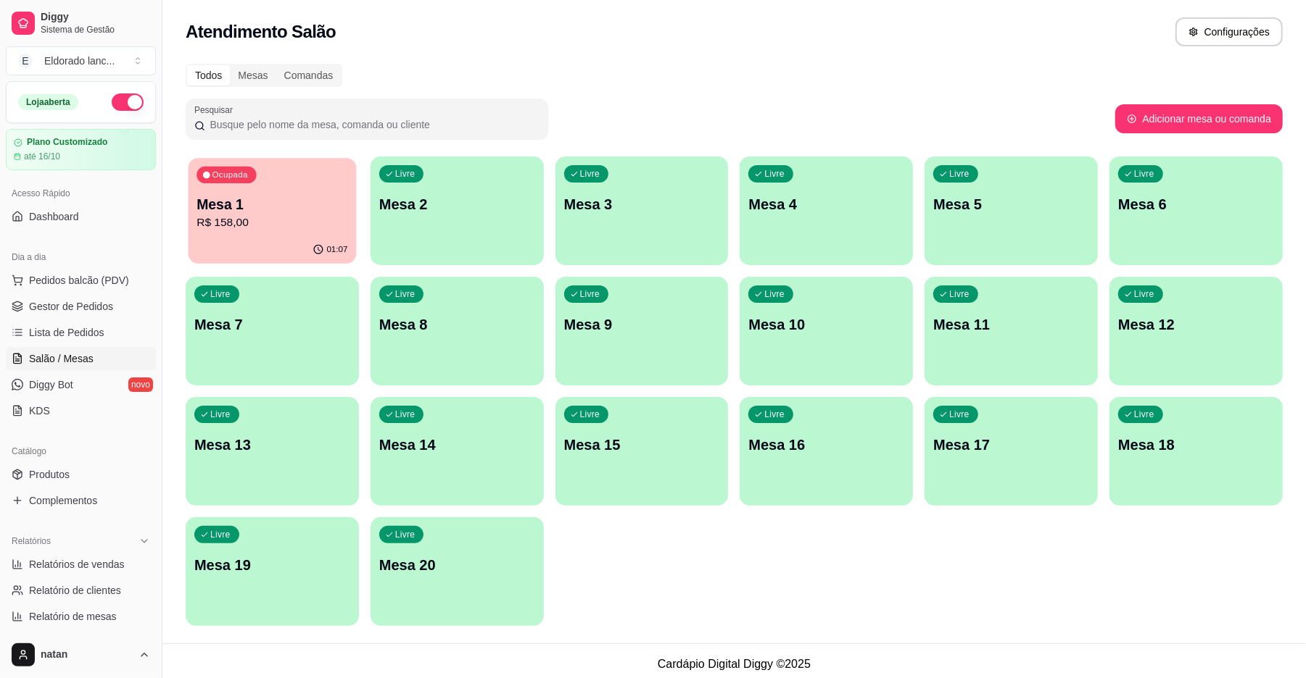
click at [235, 226] on p "R$ 158,00" at bounding box center [271, 223] width 151 height 17
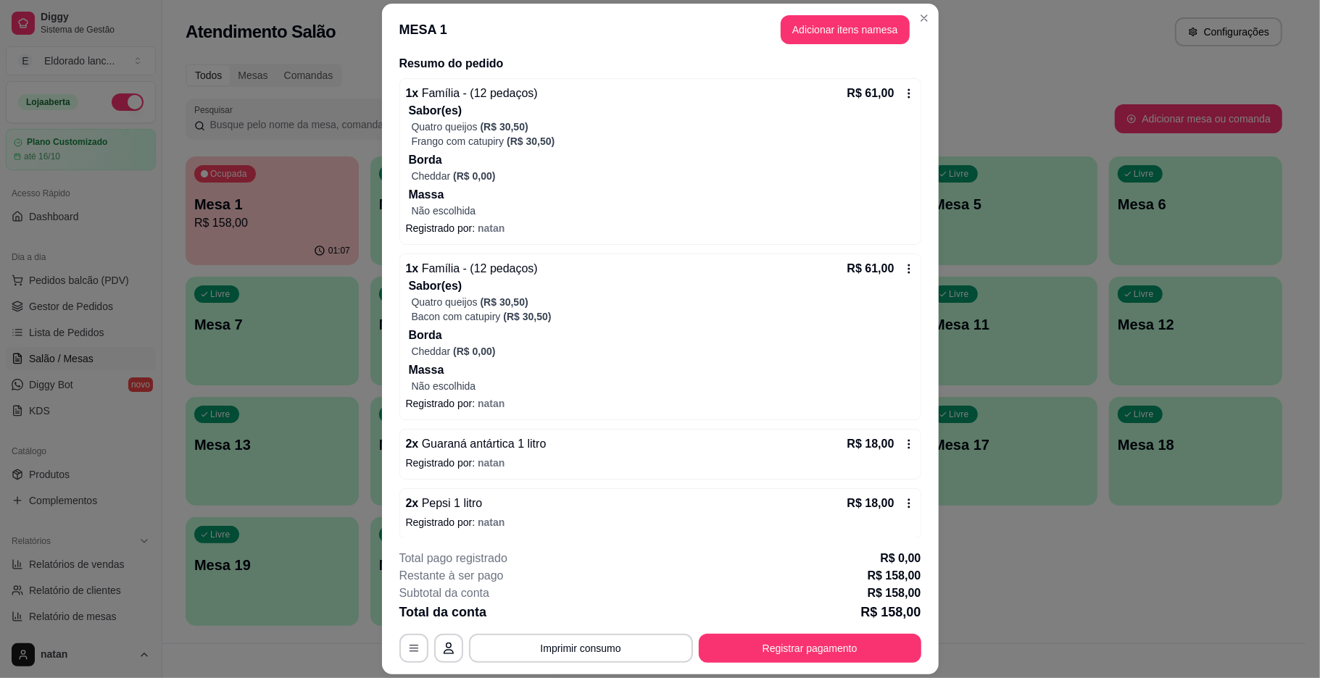
scroll to position [123, 0]
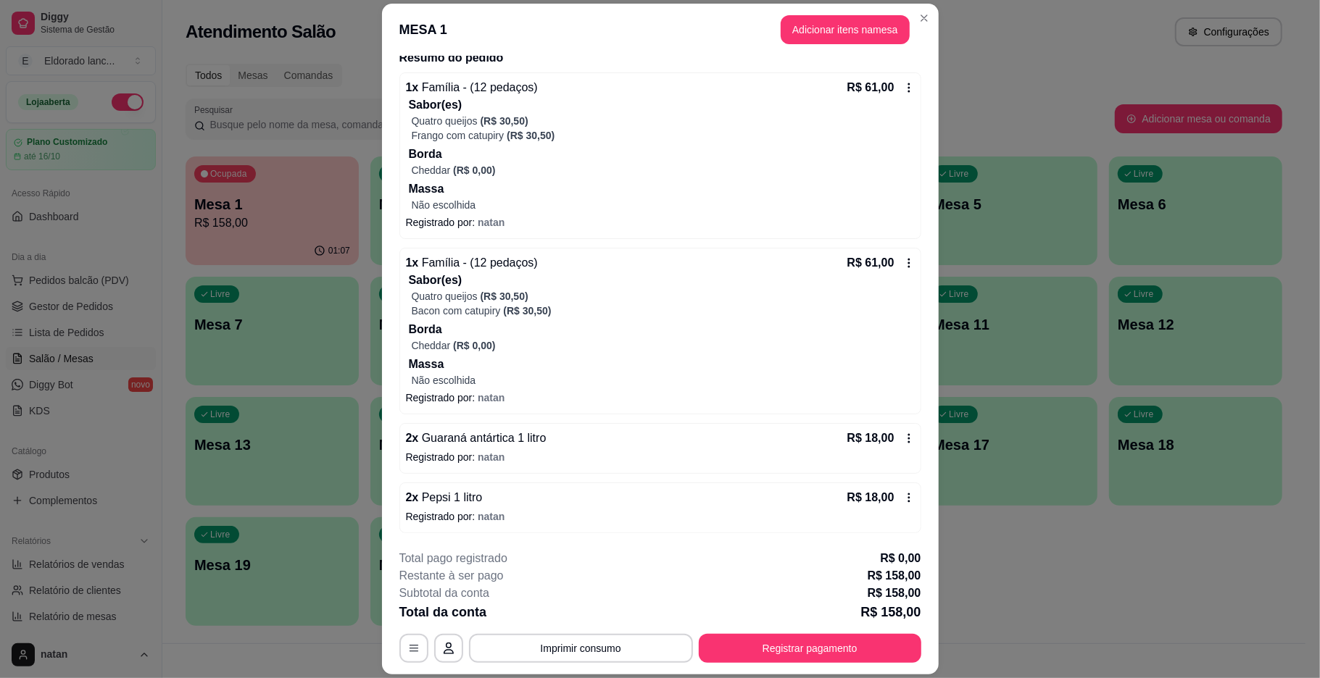
click at [757, 631] on div "**********" at bounding box center [660, 606] width 522 height 113
click at [761, 648] on button "Registrar pagamento" at bounding box center [810, 648] width 223 height 29
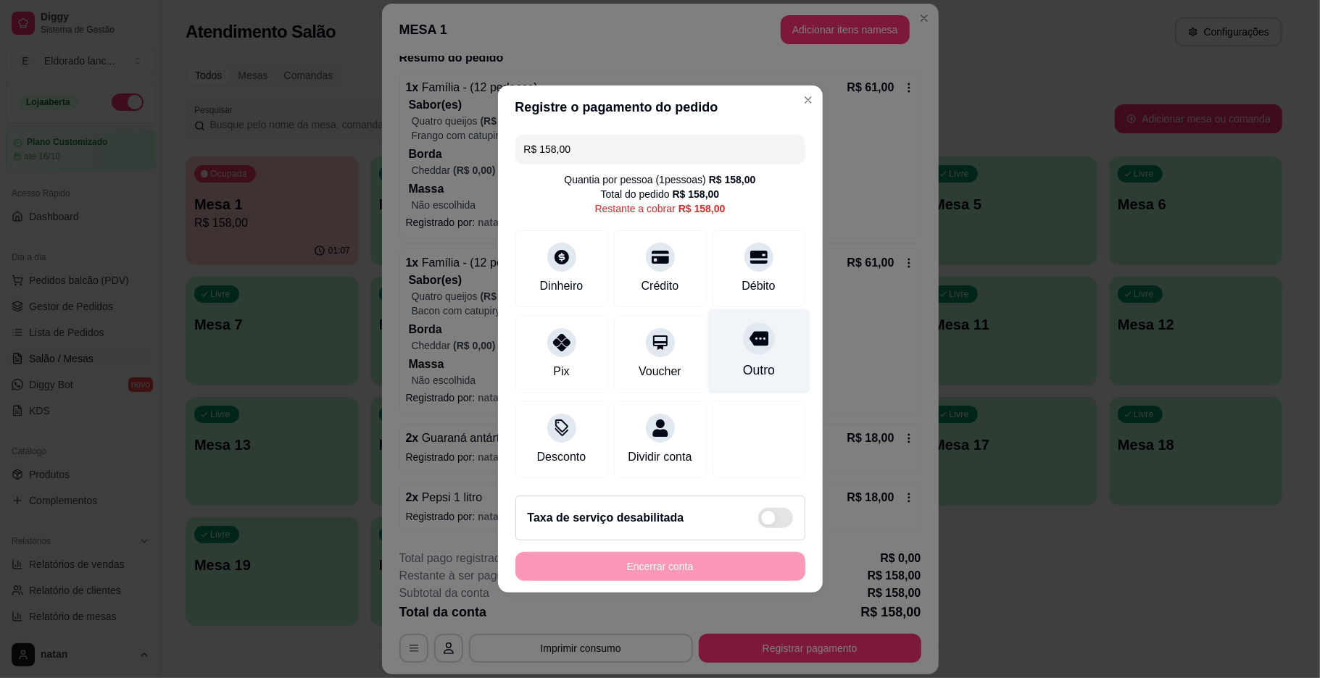
click at [742, 361] on div "Outro" at bounding box center [758, 370] width 32 height 19
type input "R$ 0,00"
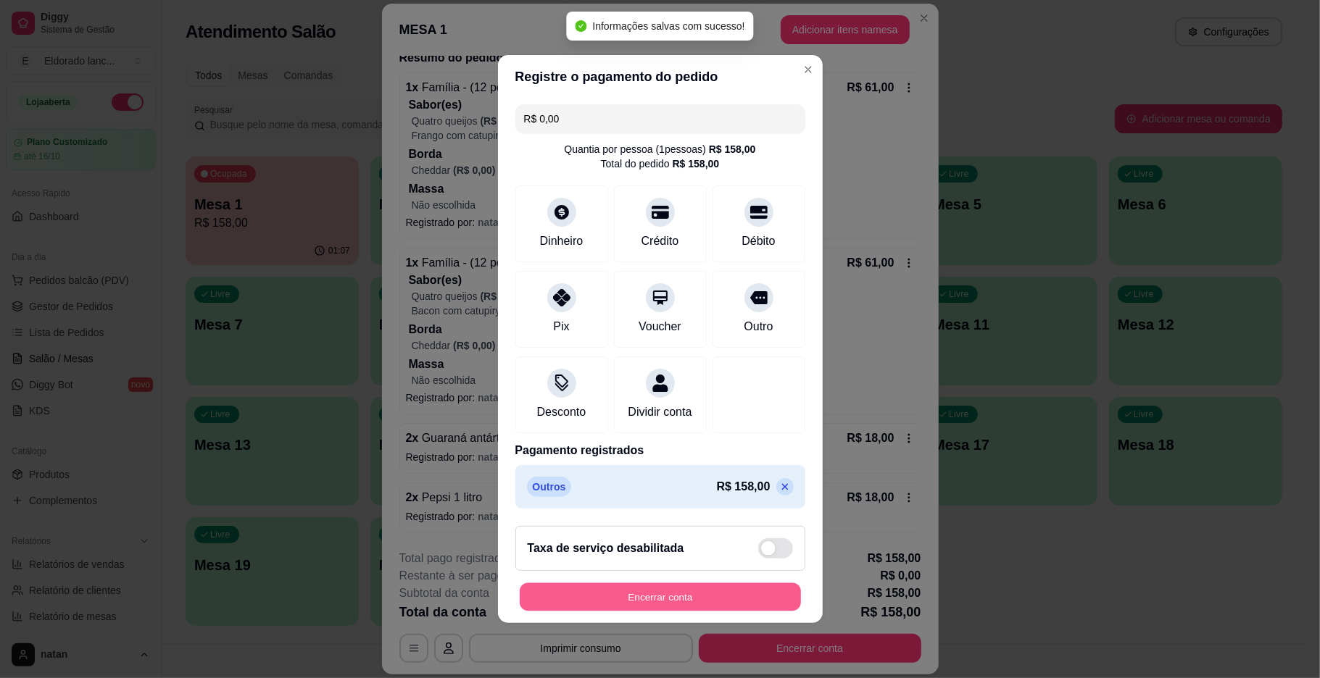
click at [691, 612] on button "Encerrar conta" at bounding box center [660, 598] width 281 height 28
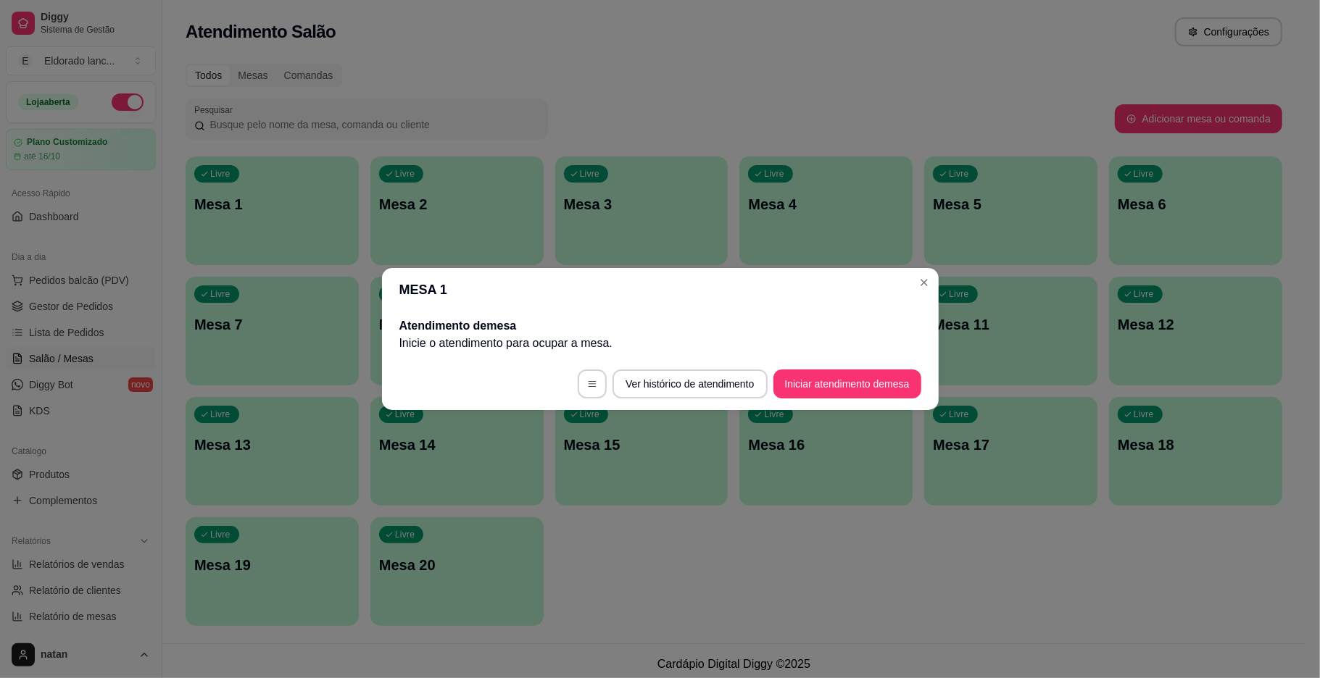
scroll to position [0, 0]
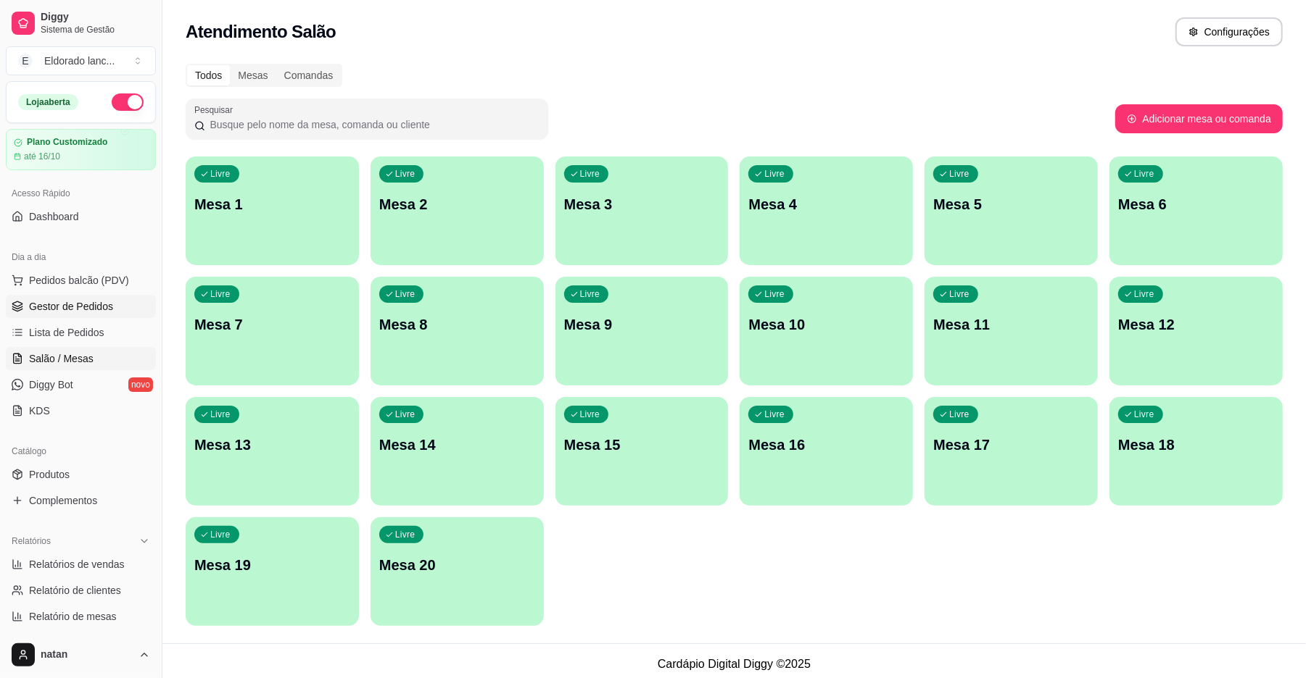
click at [94, 300] on span "Gestor de Pedidos" at bounding box center [71, 306] width 84 height 14
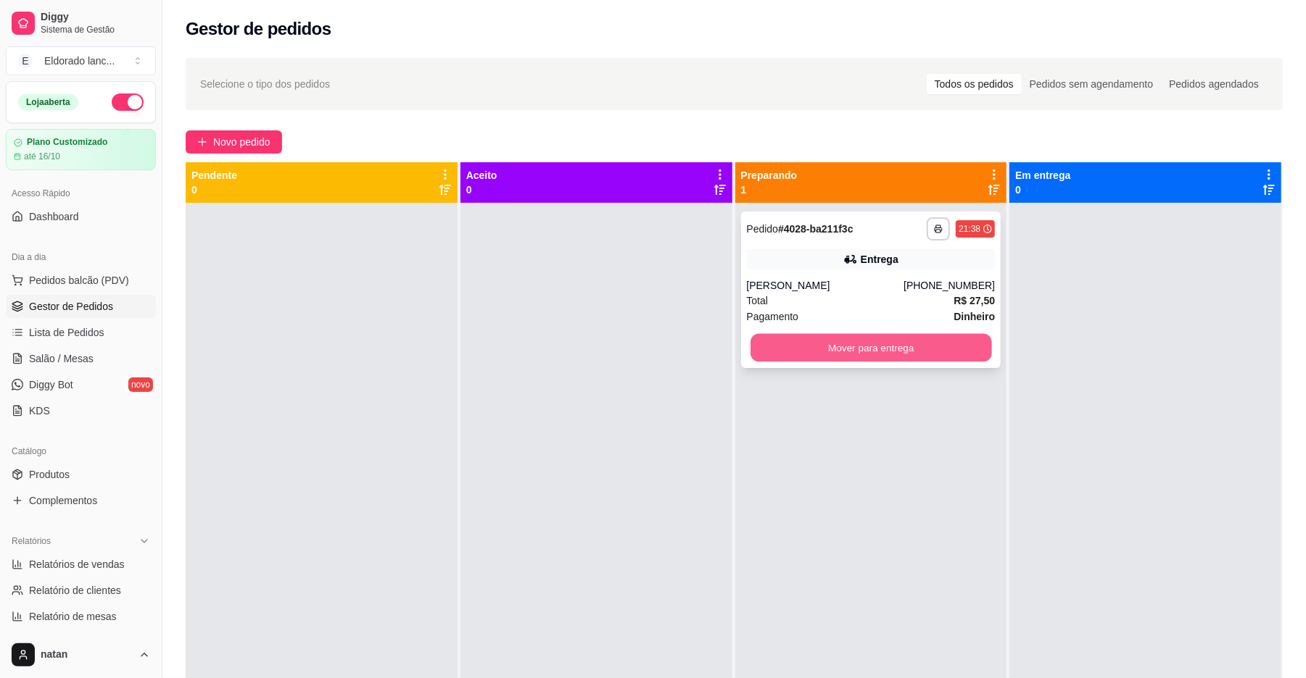
click at [766, 354] on button "Mover para entrega" at bounding box center [870, 348] width 241 height 28
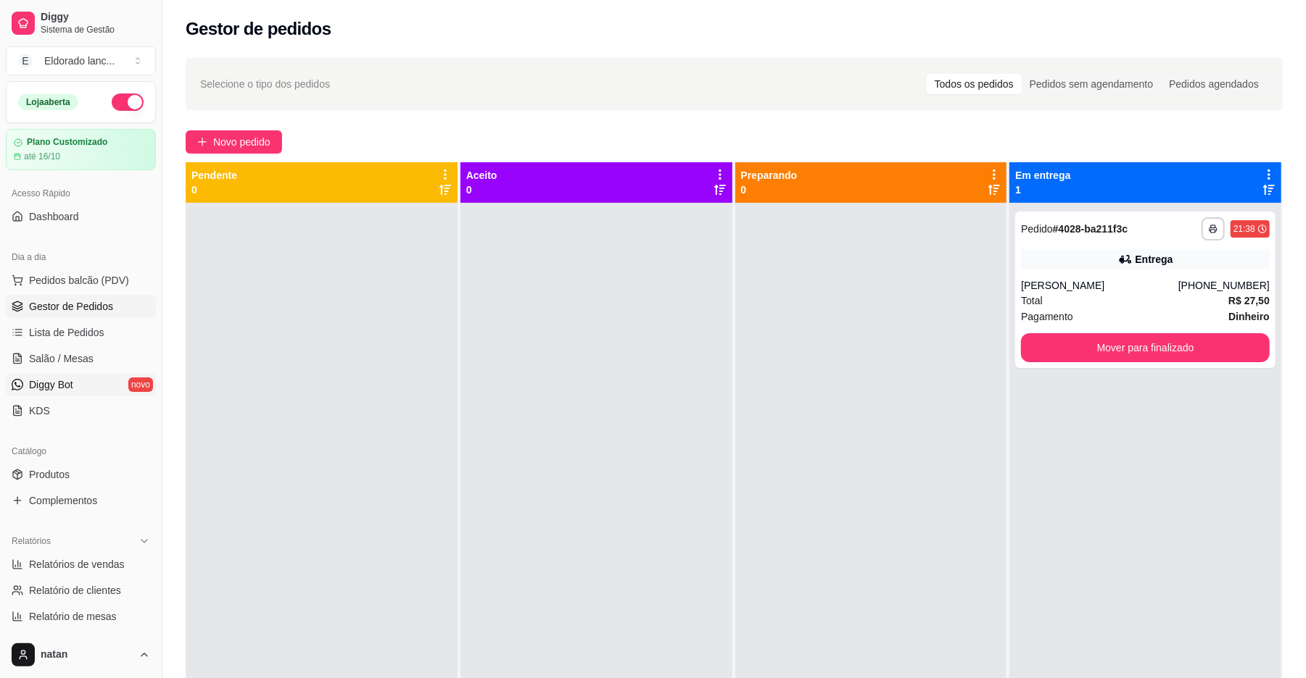
click at [48, 378] on span "Diggy Bot" at bounding box center [51, 385] width 44 height 14
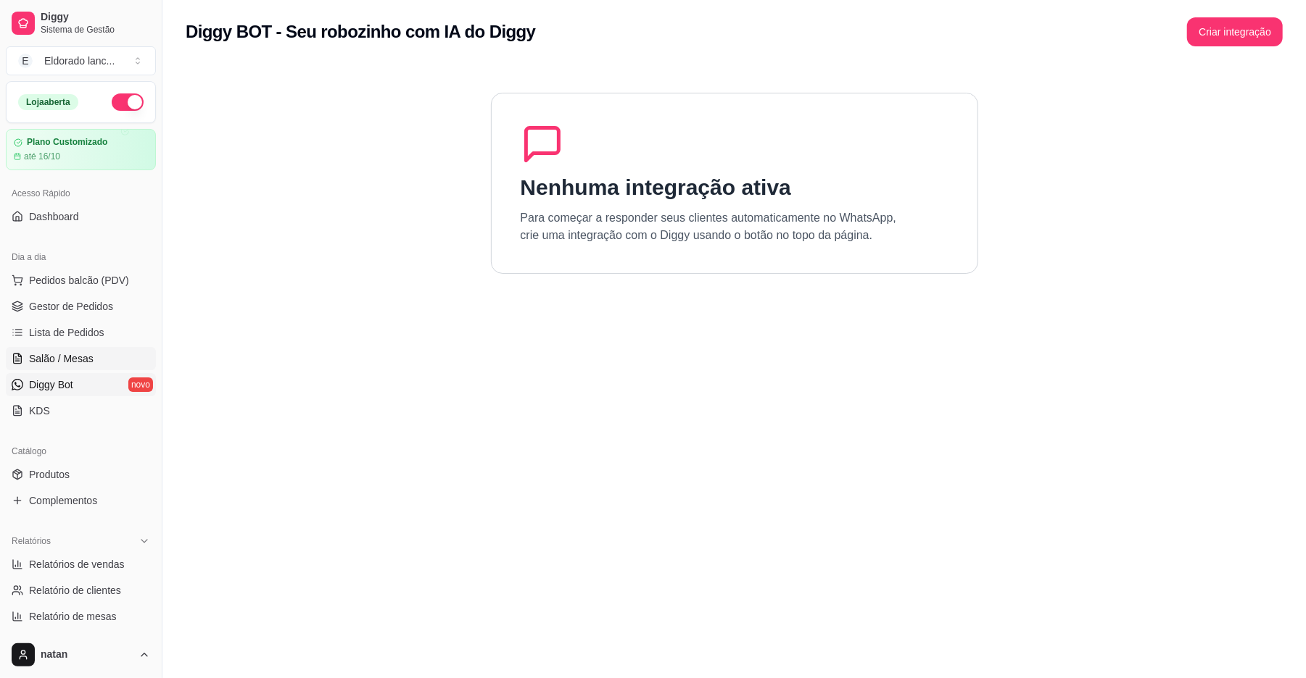
click at [56, 352] on span "Salão / Mesas" at bounding box center [61, 359] width 65 height 14
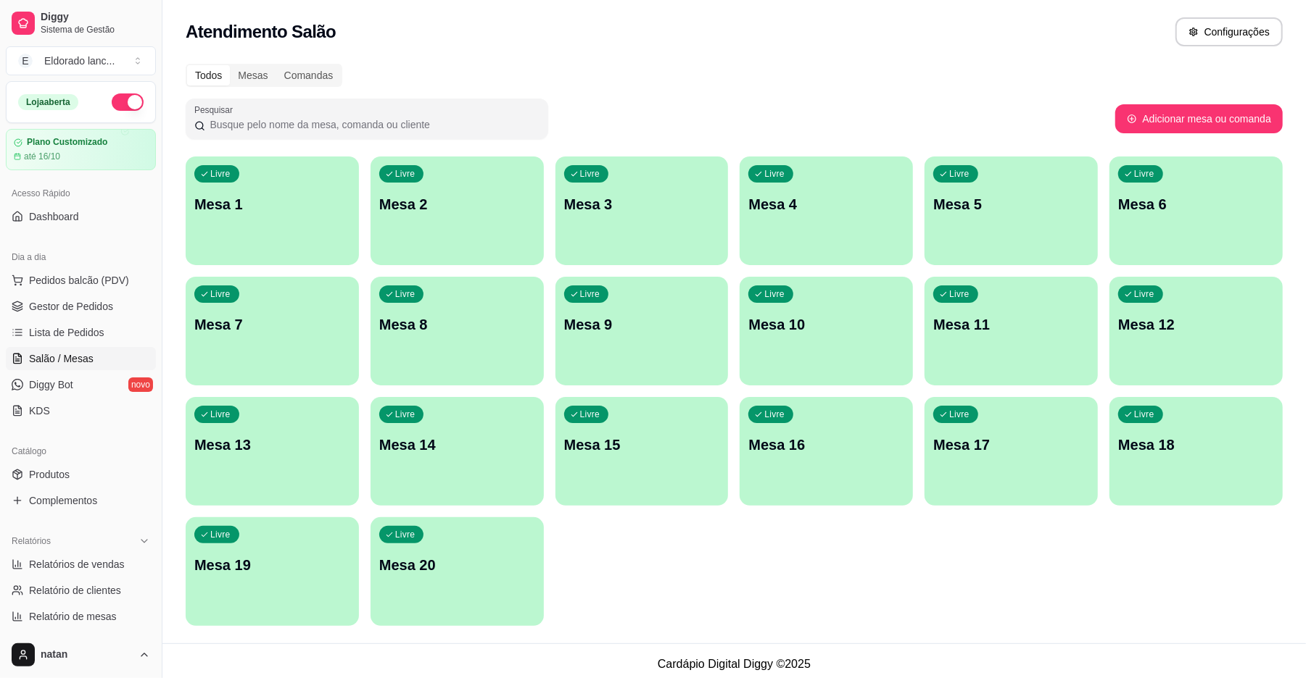
click at [489, 644] on footer "Cardápio Digital Diggy © 2025" at bounding box center [733, 664] width 1143 height 41
click at [485, 618] on div "button" at bounding box center [457, 615] width 168 height 17
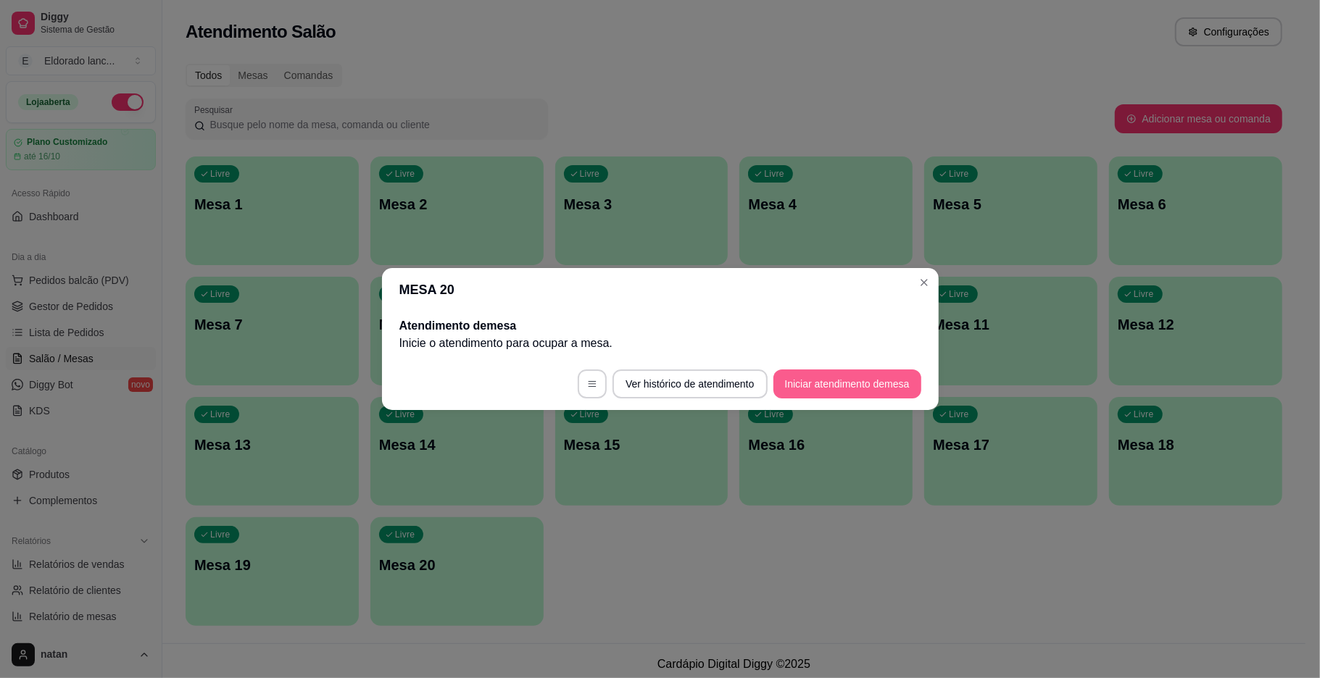
click at [844, 389] on button "Iniciar atendimento de mesa" at bounding box center [847, 384] width 148 height 29
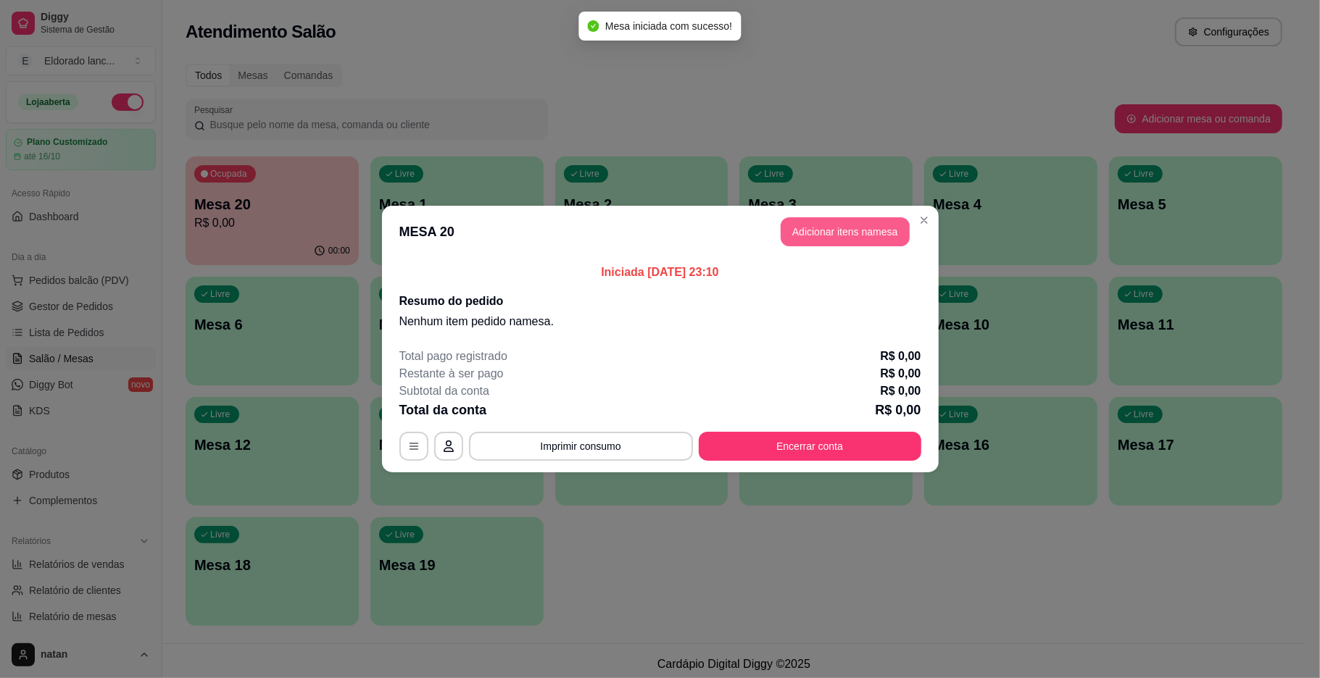
click at [857, 238] on button "Adicionar itens na mesa" at bounding box center [845, 231] width 129 height 29
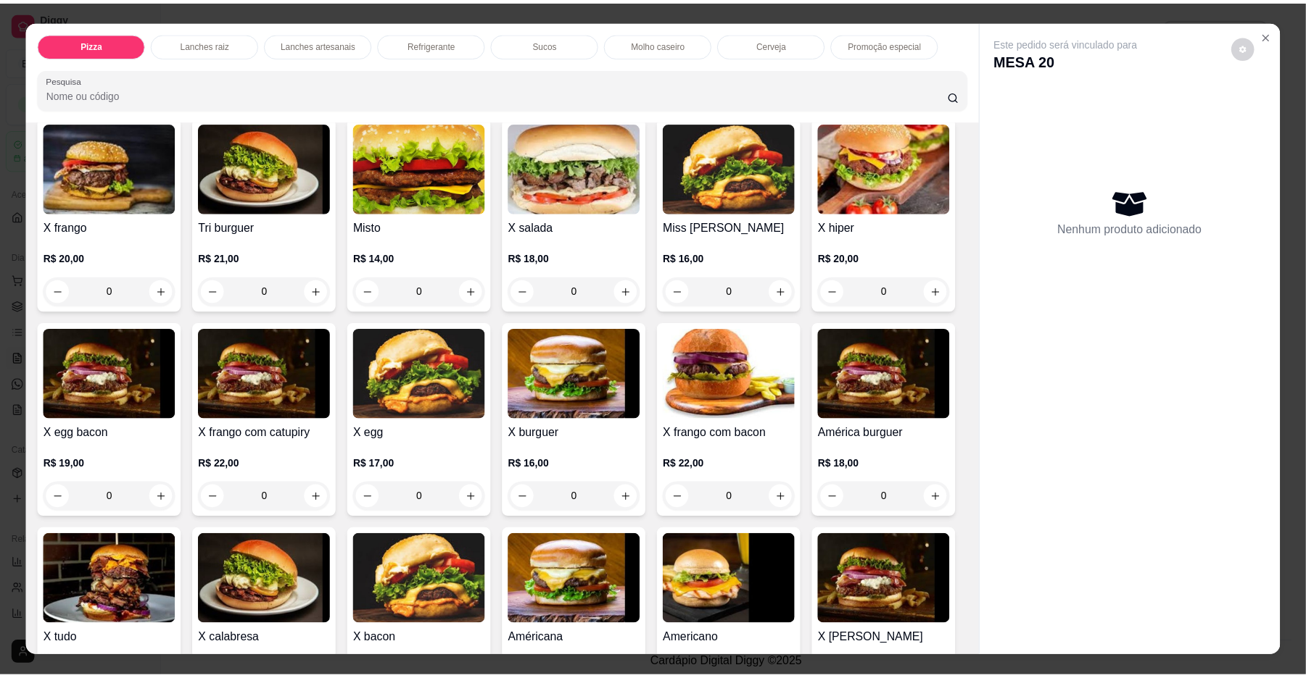
scroll to position [302, 0]
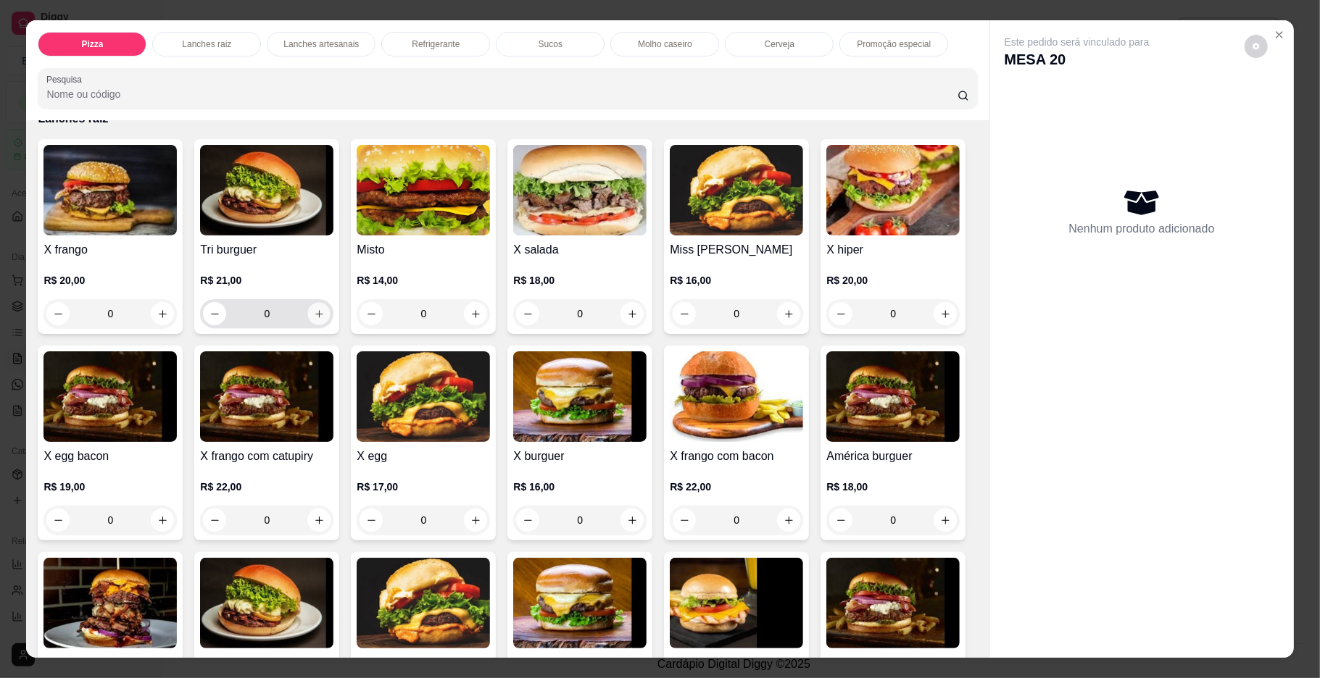
click at [314, 317] on icon "increase-product-quantity" at bounding box center [319, 314] width 11 height 11
type input "1"
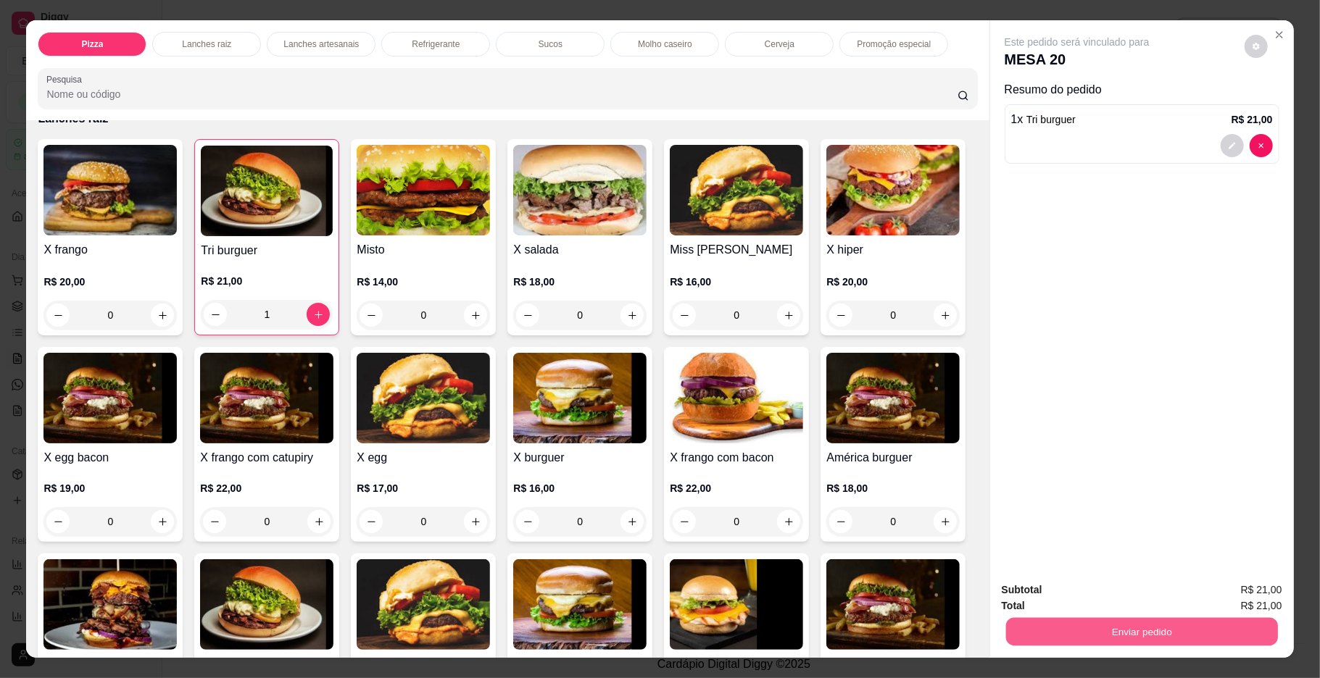
click at [1013, 626] on button "Enviar pedido" at bounding box center [1141, 632] width 272 height 28
click at [1225, 596] on button "Enviar pedido" at bounding box center [1243, 596] width 80 height 27
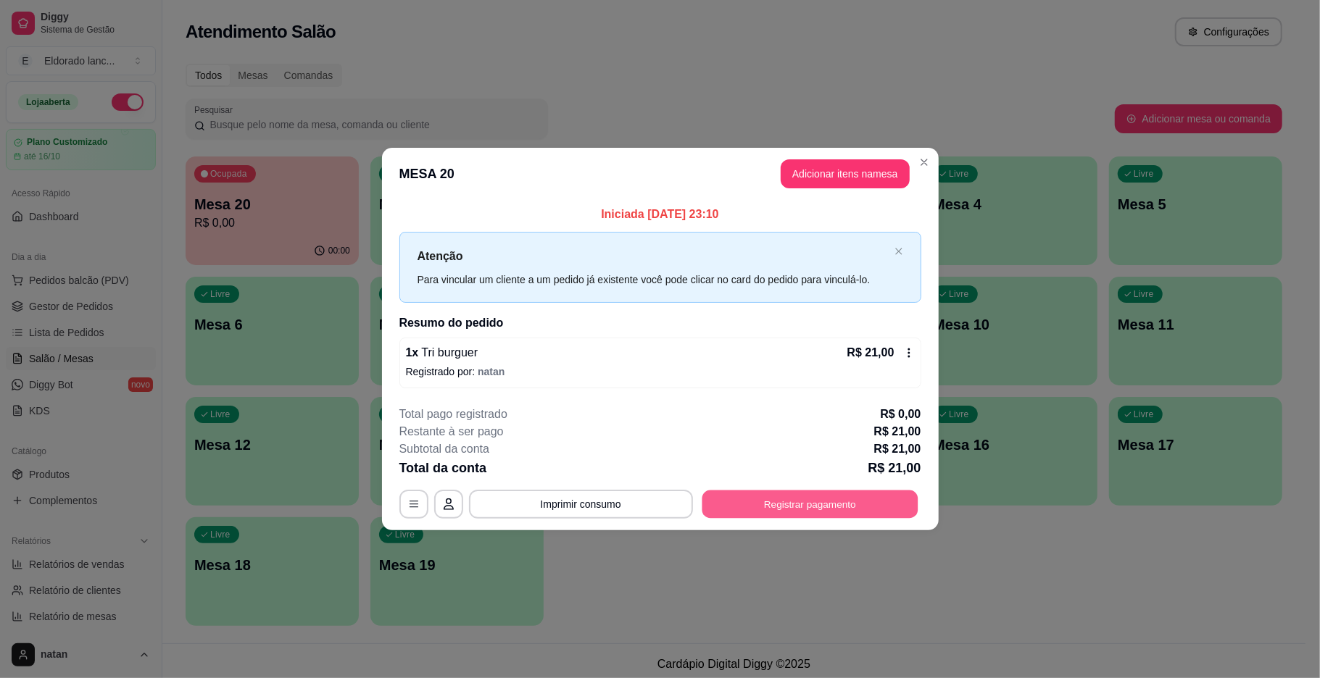
click at [740, 508] on button "Registrar pagamento" at bounding box center [810, 504] width 216 height 28
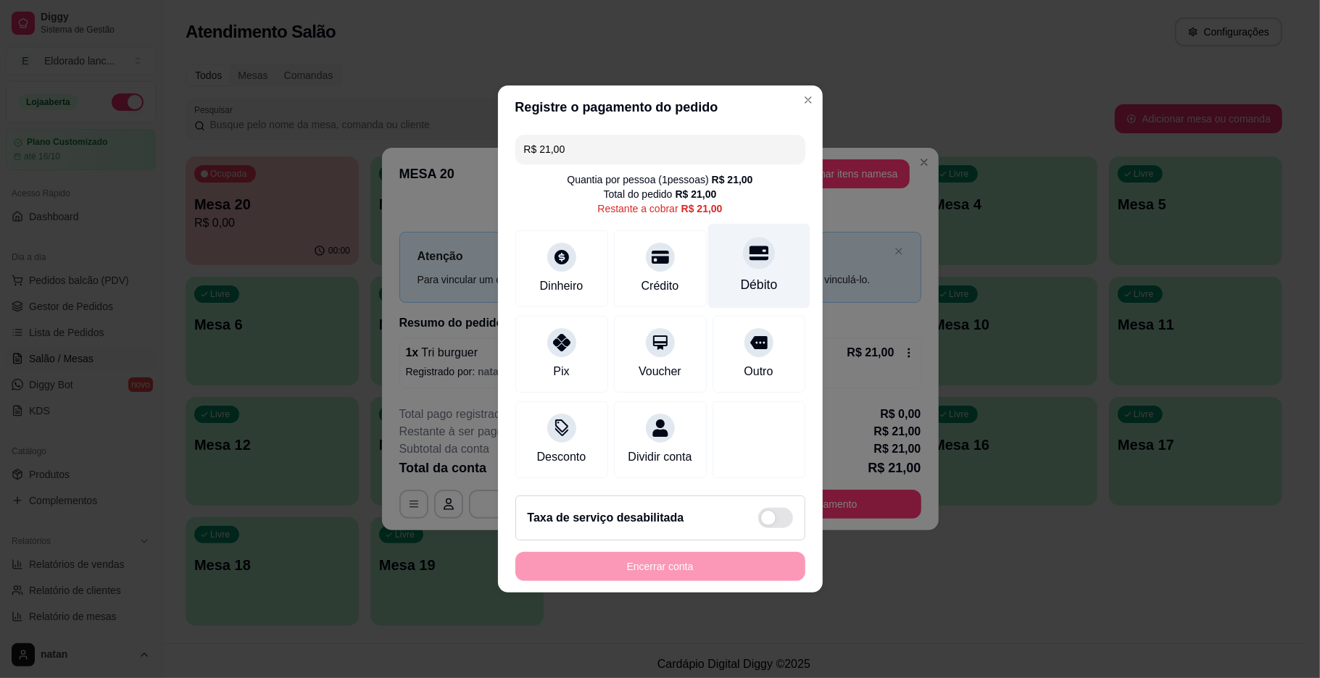
click at [757, 288] on div "Débito" at bounding box center [758, 266] width 102 height 85
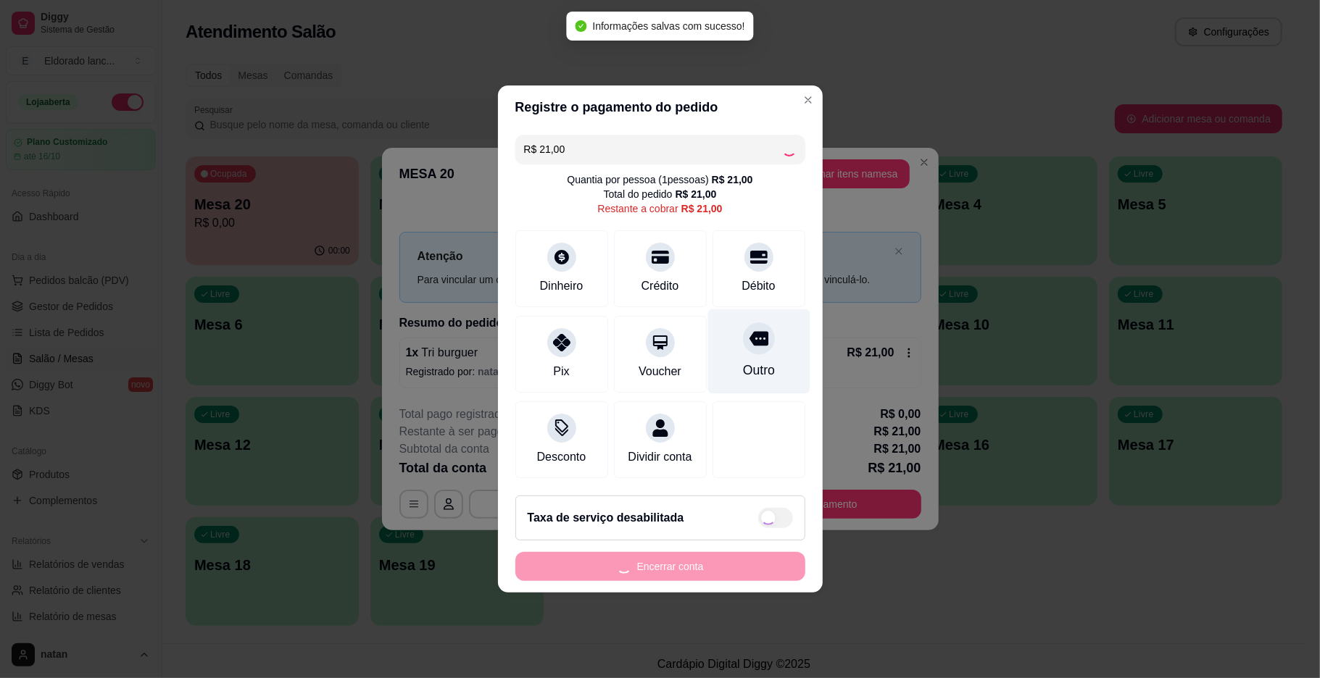
click at [755, 315] on div "Outro" at bounding box center [758, 352] width 102 height 85
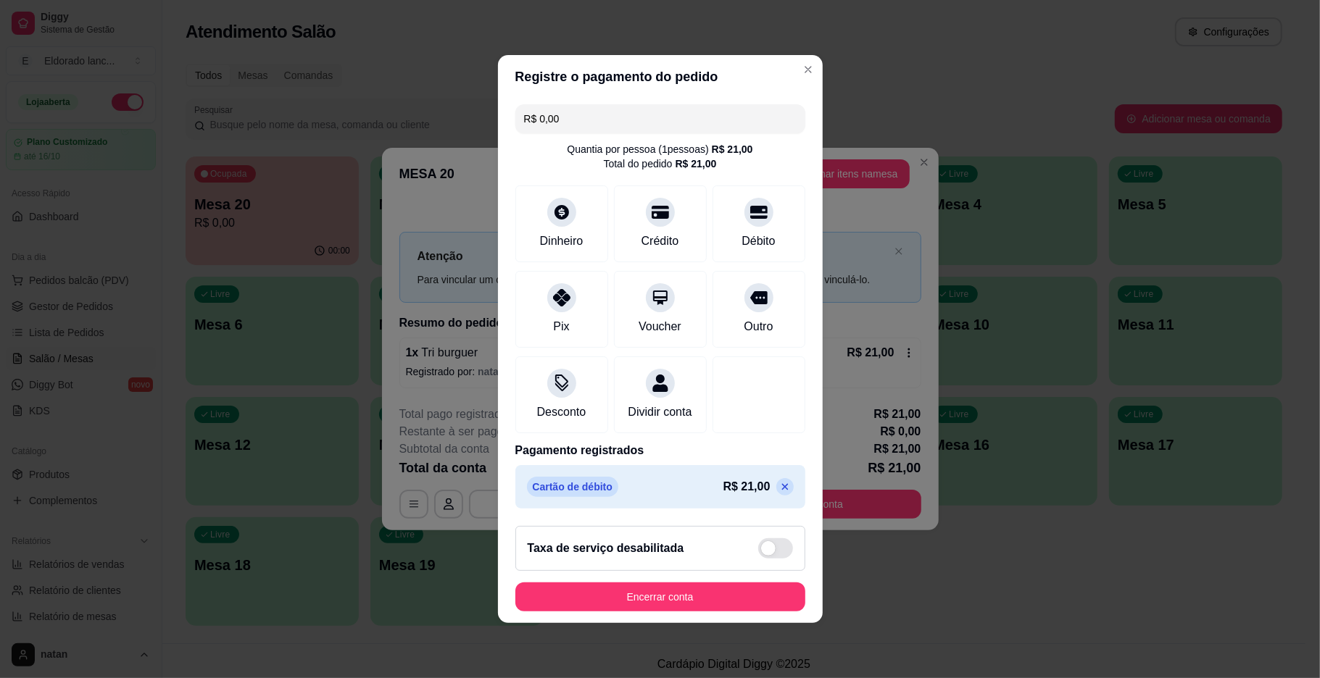
click at [779, 490] on icon at bounding box center [785, 487] width 12 height 12
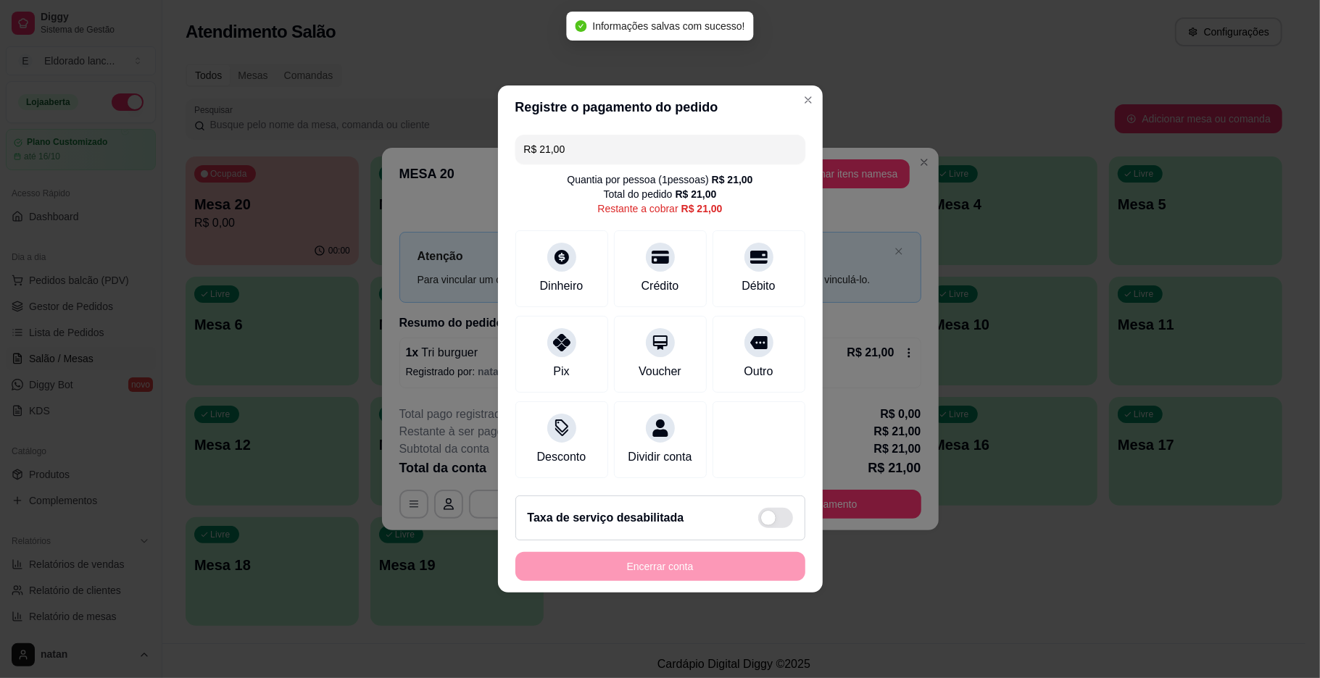
click at [719, 581] on div "Encerrar conta" at bounding box center [660, 566] width 290 height 29
click at [718, 581] on div "Encerrar conta" at bounding box center [660, 566] width 290 height 29
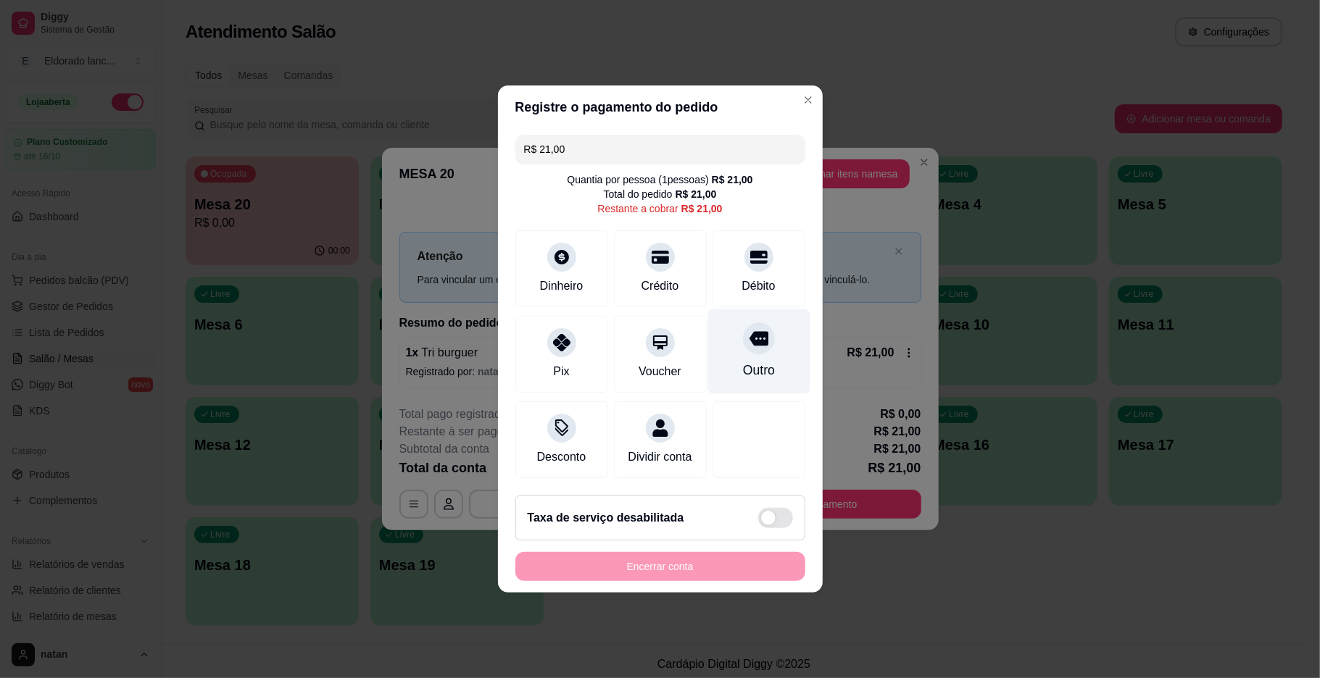
click at [743, 323] on div at bounding box center [759, 339] width 32 height 32
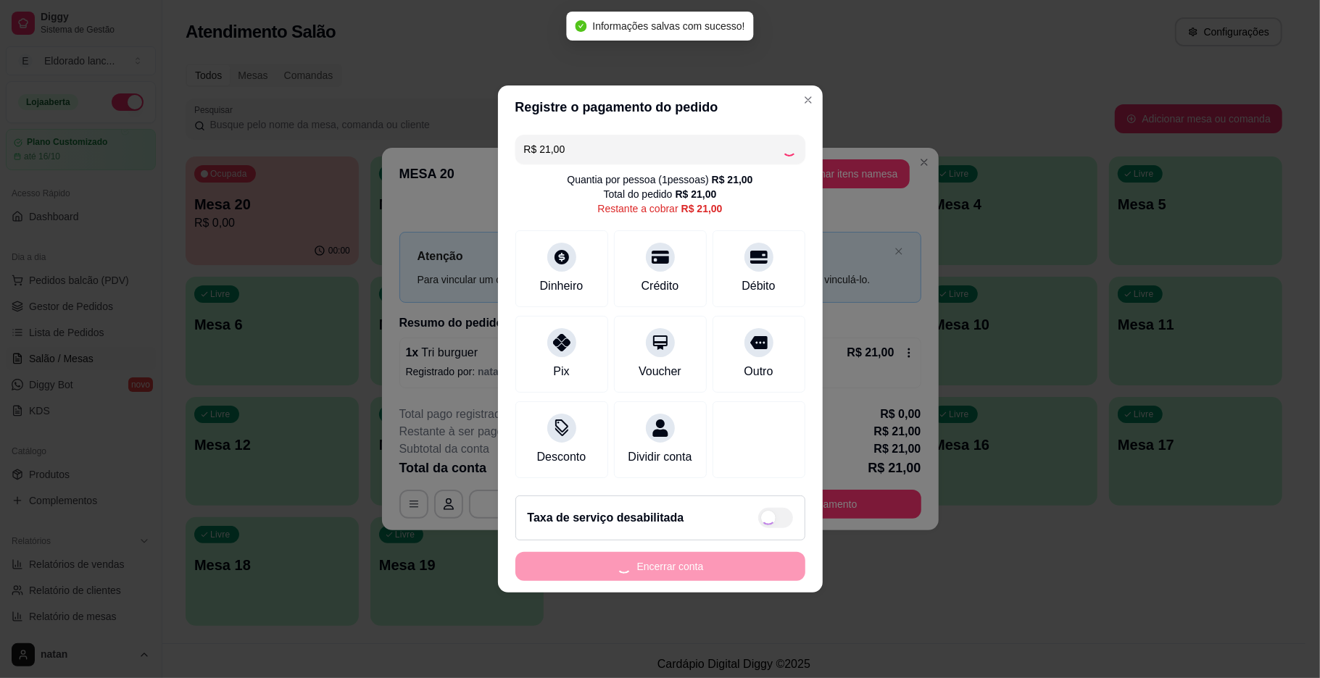
type input "R$ 0,00"
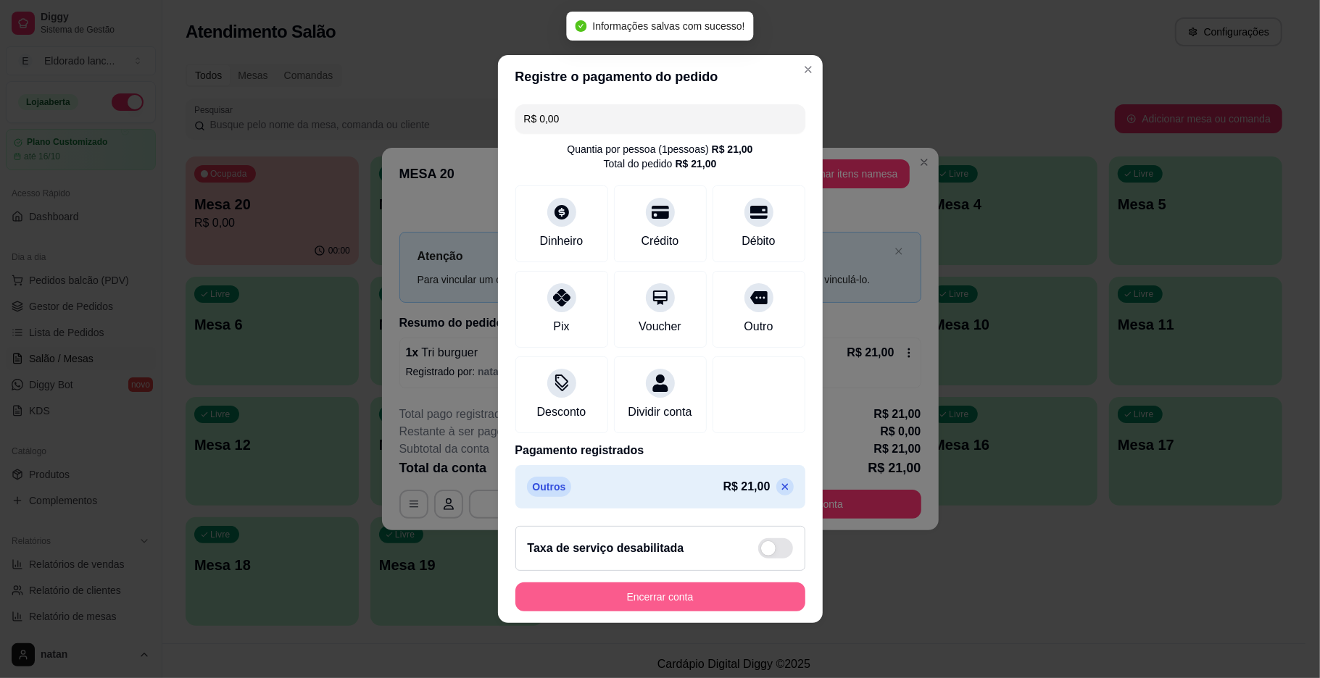
click at [731, 599] on button "Encerrar conta" at bounding box center [660, 597] width 290 height 29
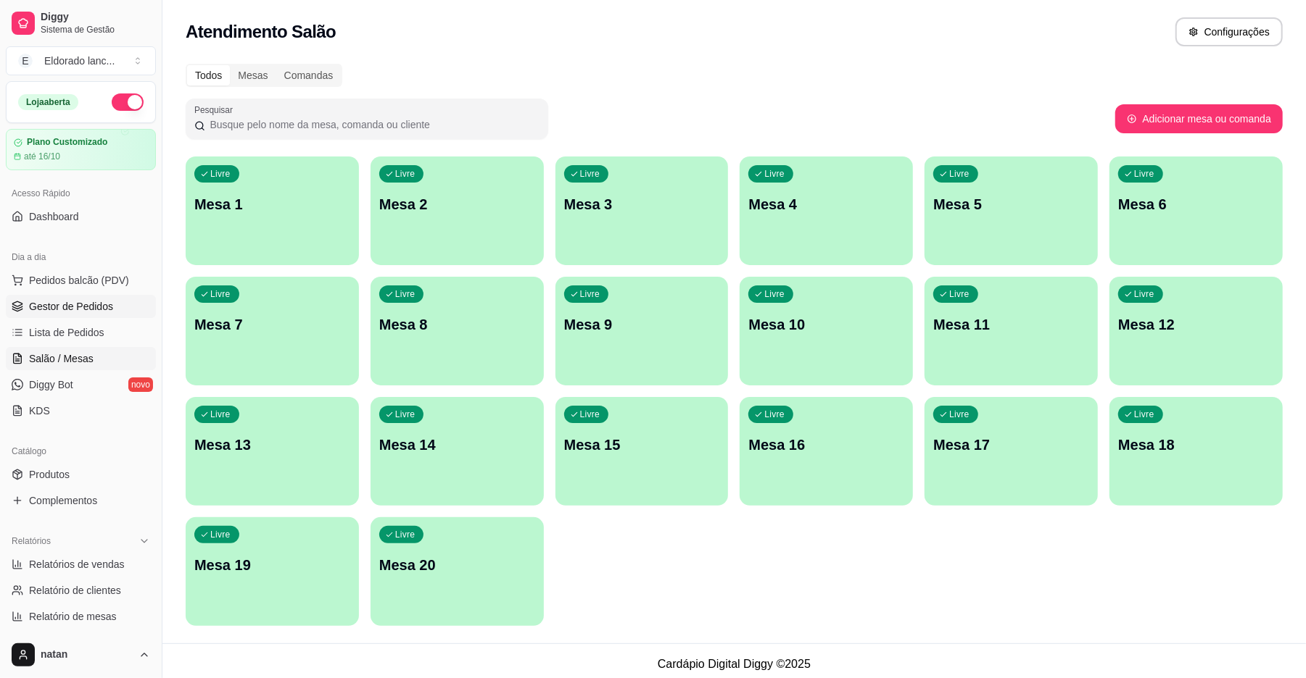
click at [74, 296] on link "Gestor de Pedidos" at bounding box center [81, 306] width 150 height 23
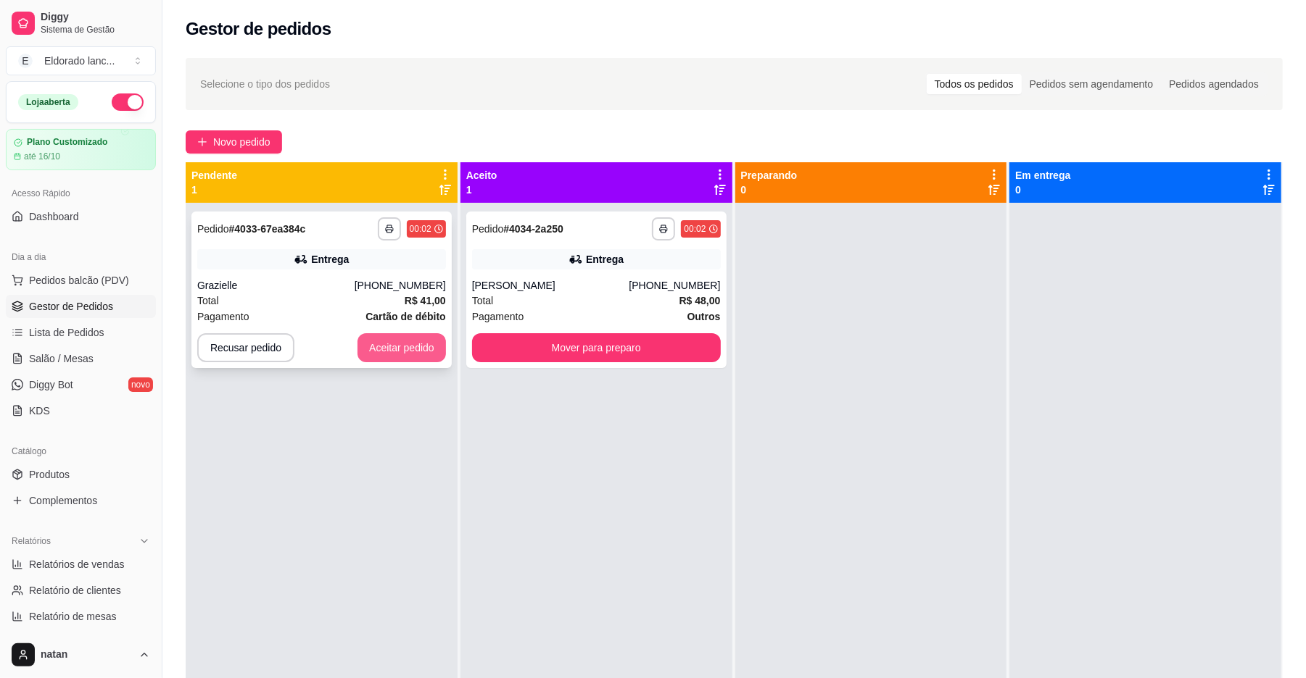
click at [368, 349] on button "Aceitar pedido" at bounding box center [401, 347] width 88 height 29
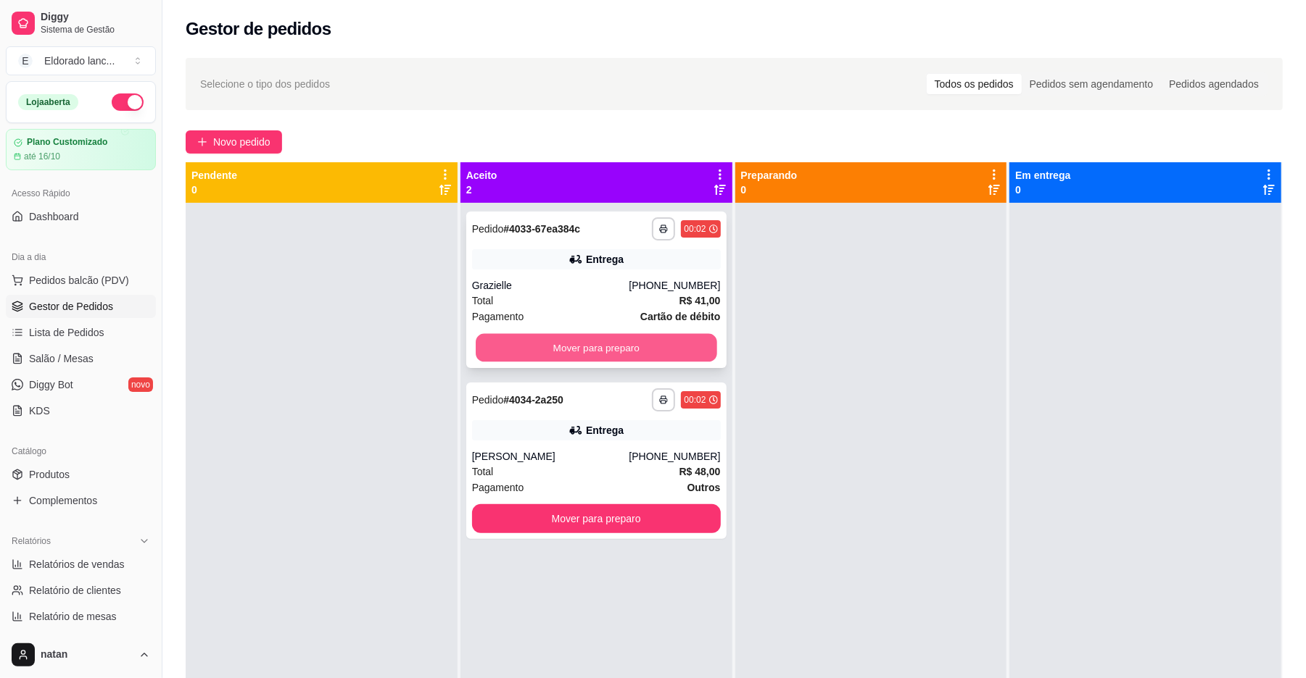
click at [497, 355] on button "Mover para preparo" at bounding box center [596, 348] width 241 height 28
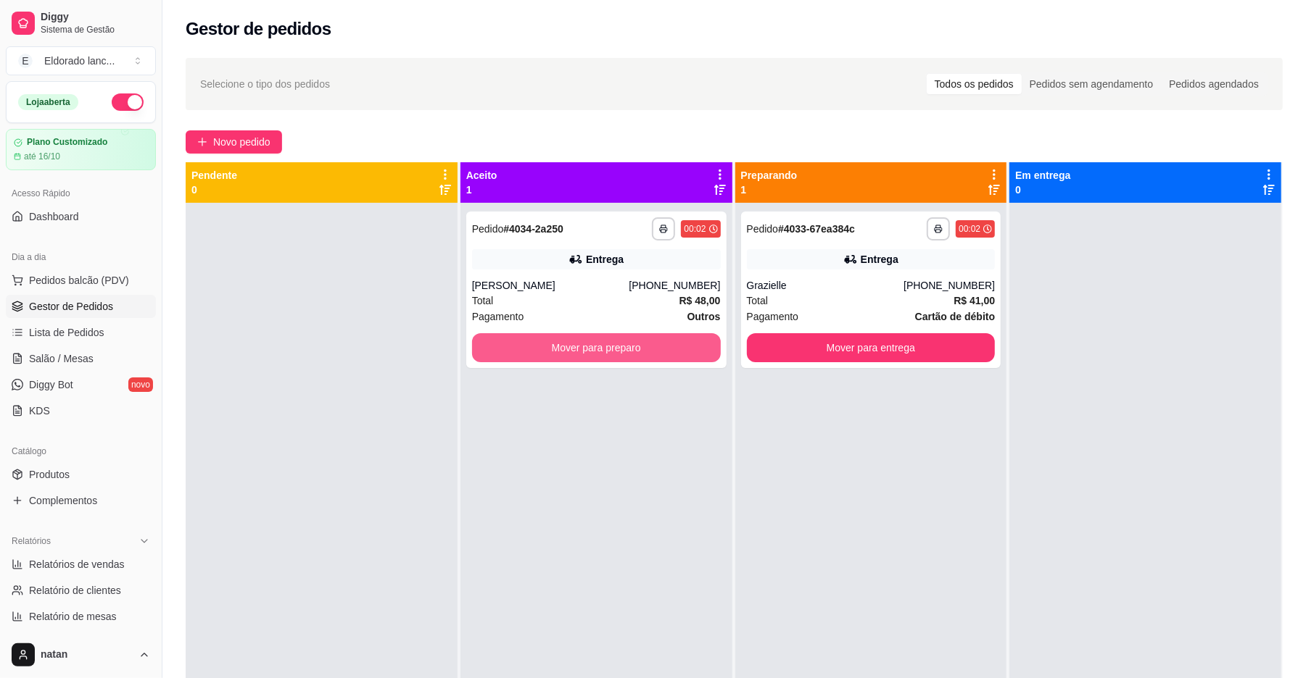
click at [497, 355] on button "Mover para preparo" at bounding box center [596, 347] width 249 height 29
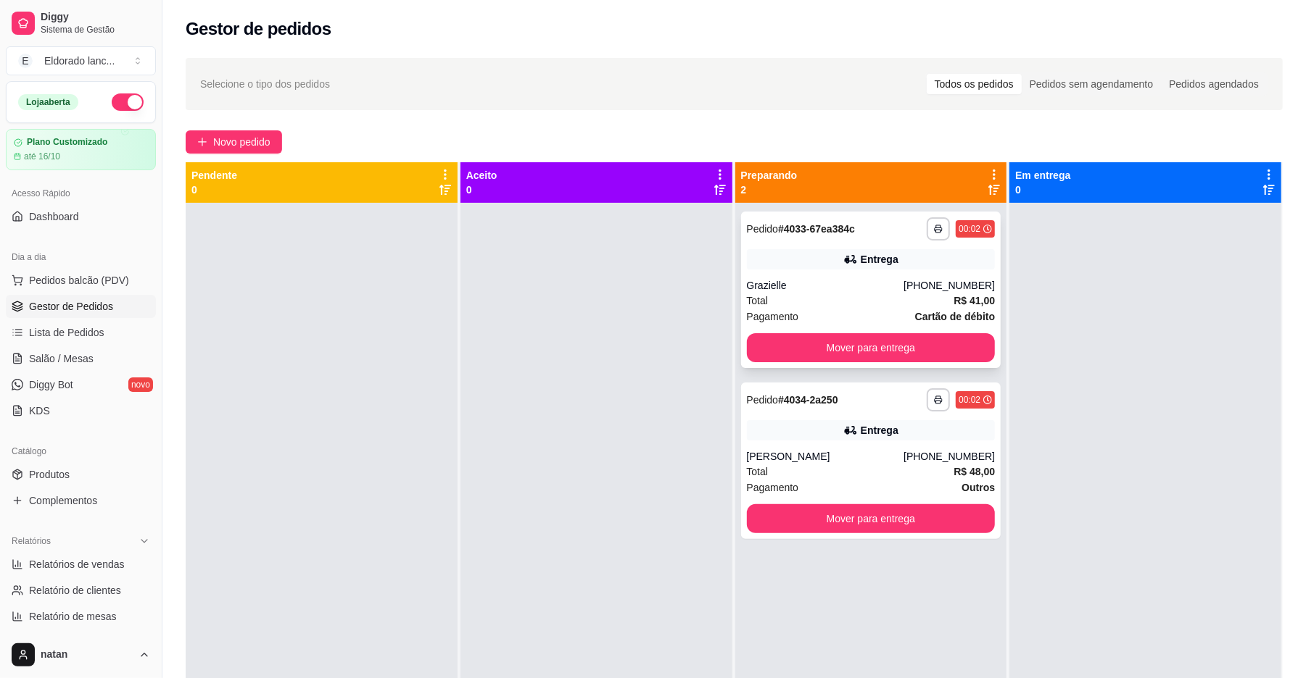
click at [789, 319] on span "Pagamento" at bounding box center [773, 317] width 52 height 16
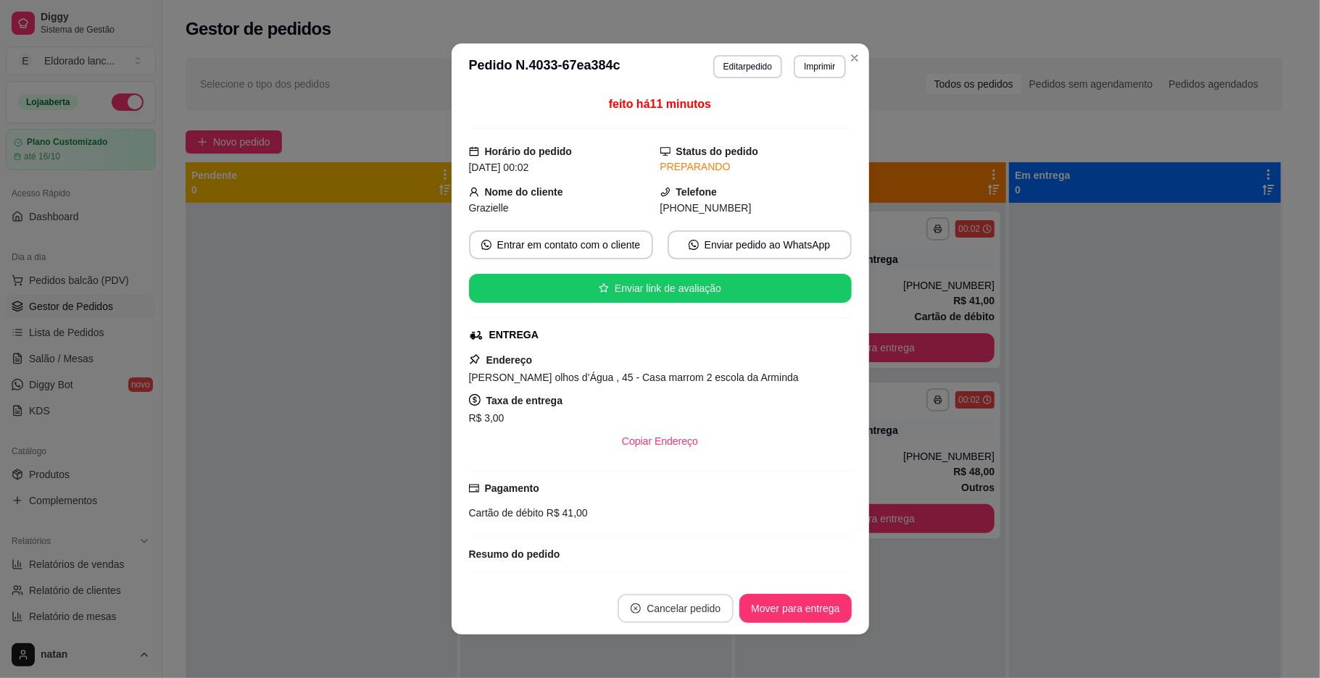
click at [659, 607] on button "Cancelar pedido" at bounding box center [676, 608] width 116 height 29
click at [694, 572] on button "Sim" at bounding box center [709, 573] width 57 height 28
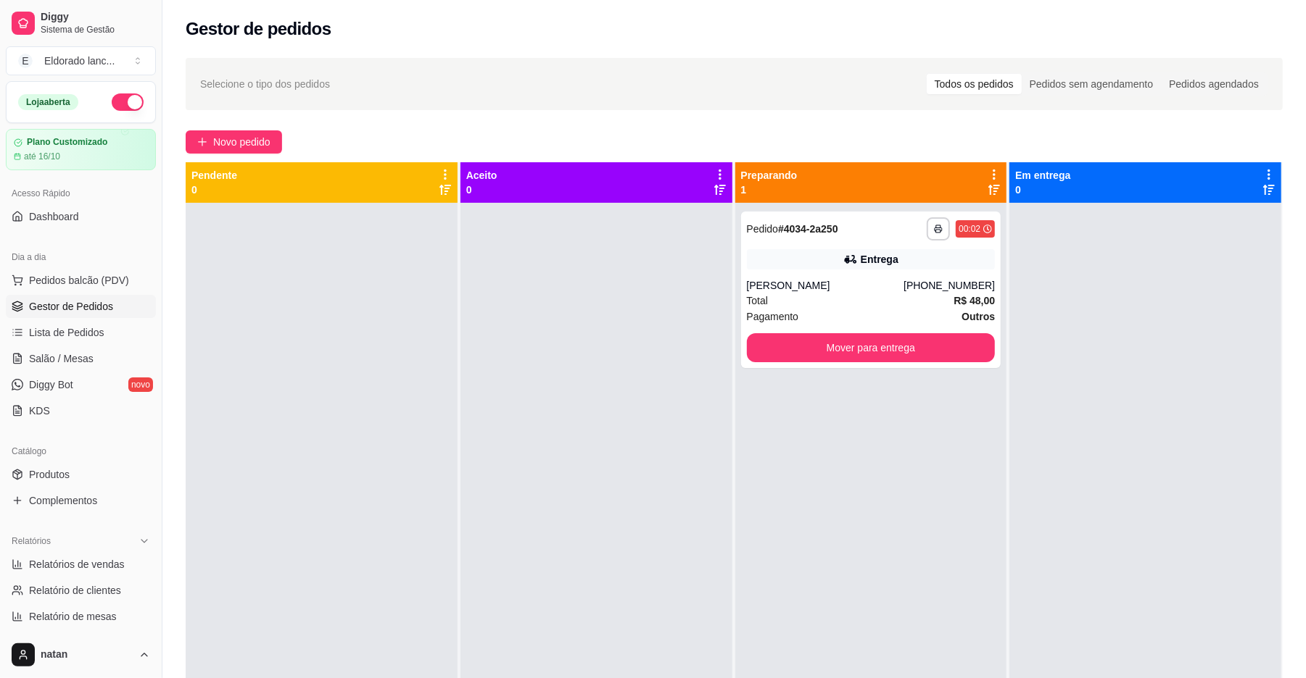
click at [114, 103] on button "button" at bounding box center [128, 102] width 32 height 17
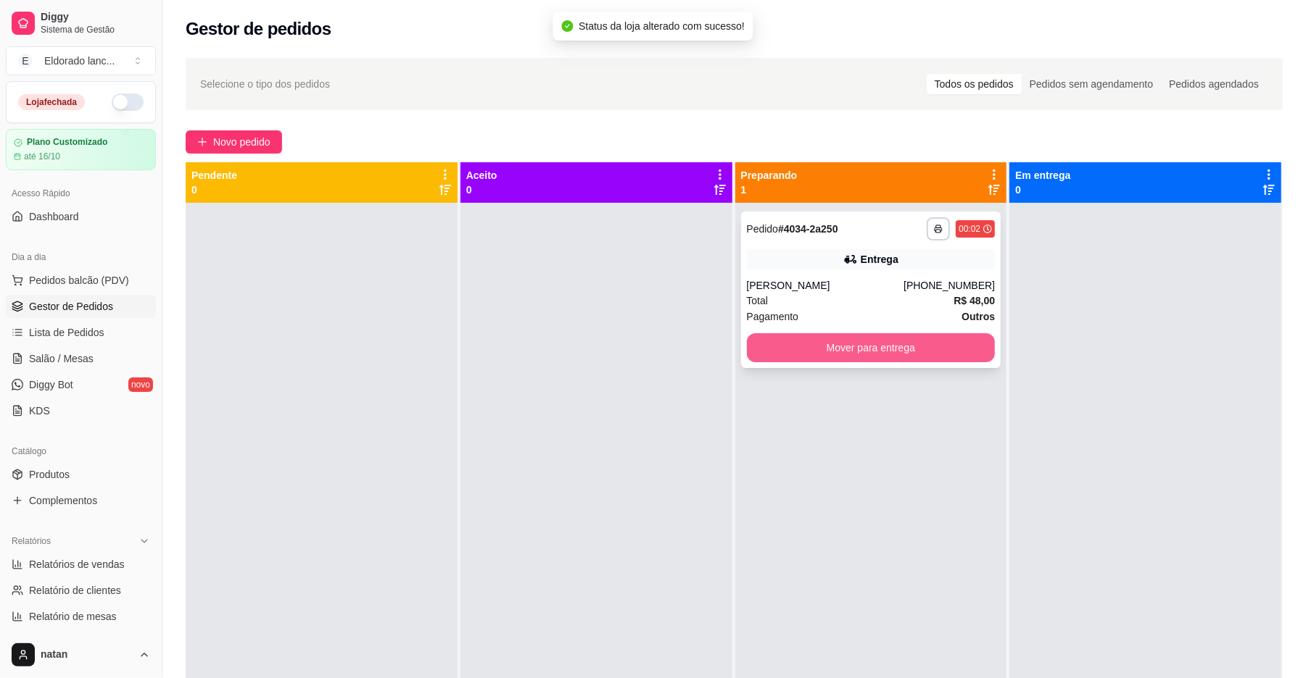
click at [829, 344] on button "Mover para entrega" at bounding box center [871, 347] width 249 height 29
